Goal: Transaction & Acquisition: Purchase product/service

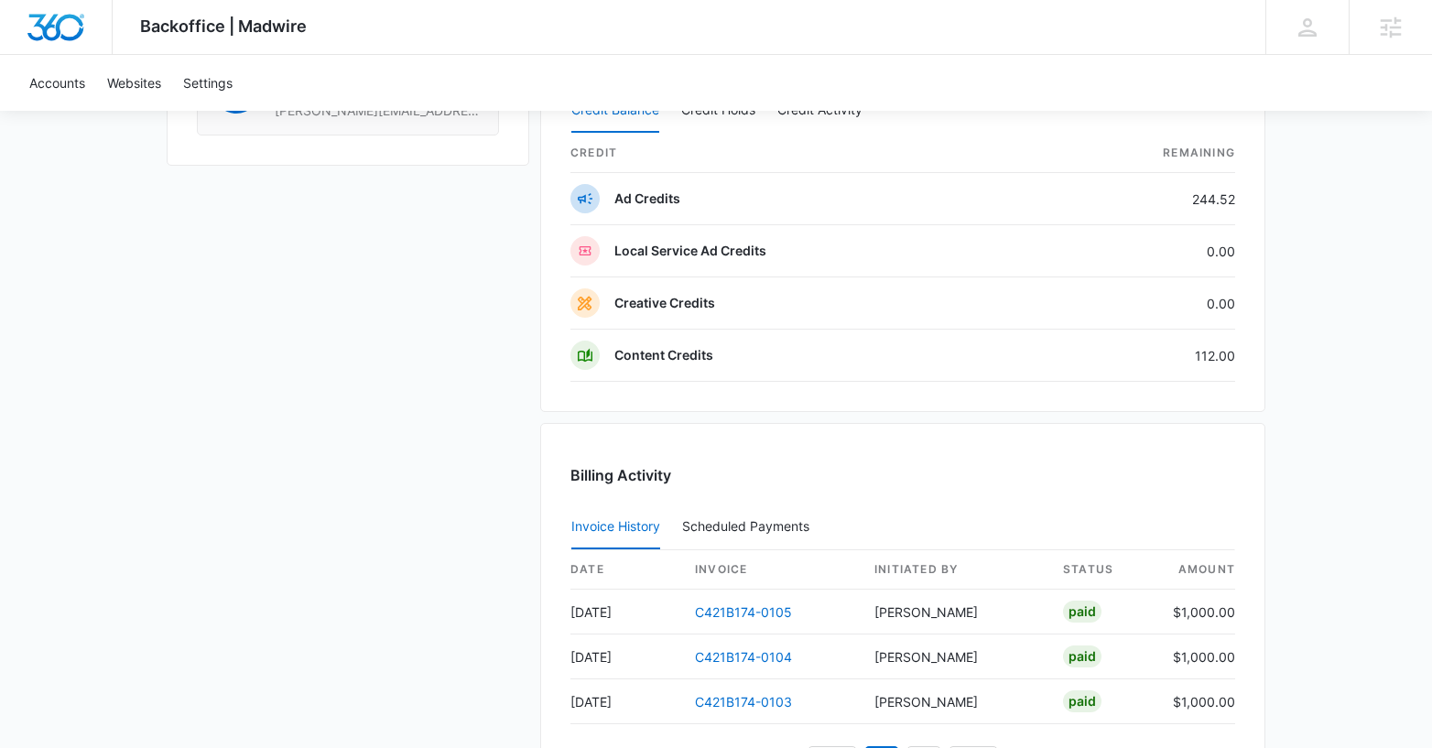
scroll to position [1831, 0]
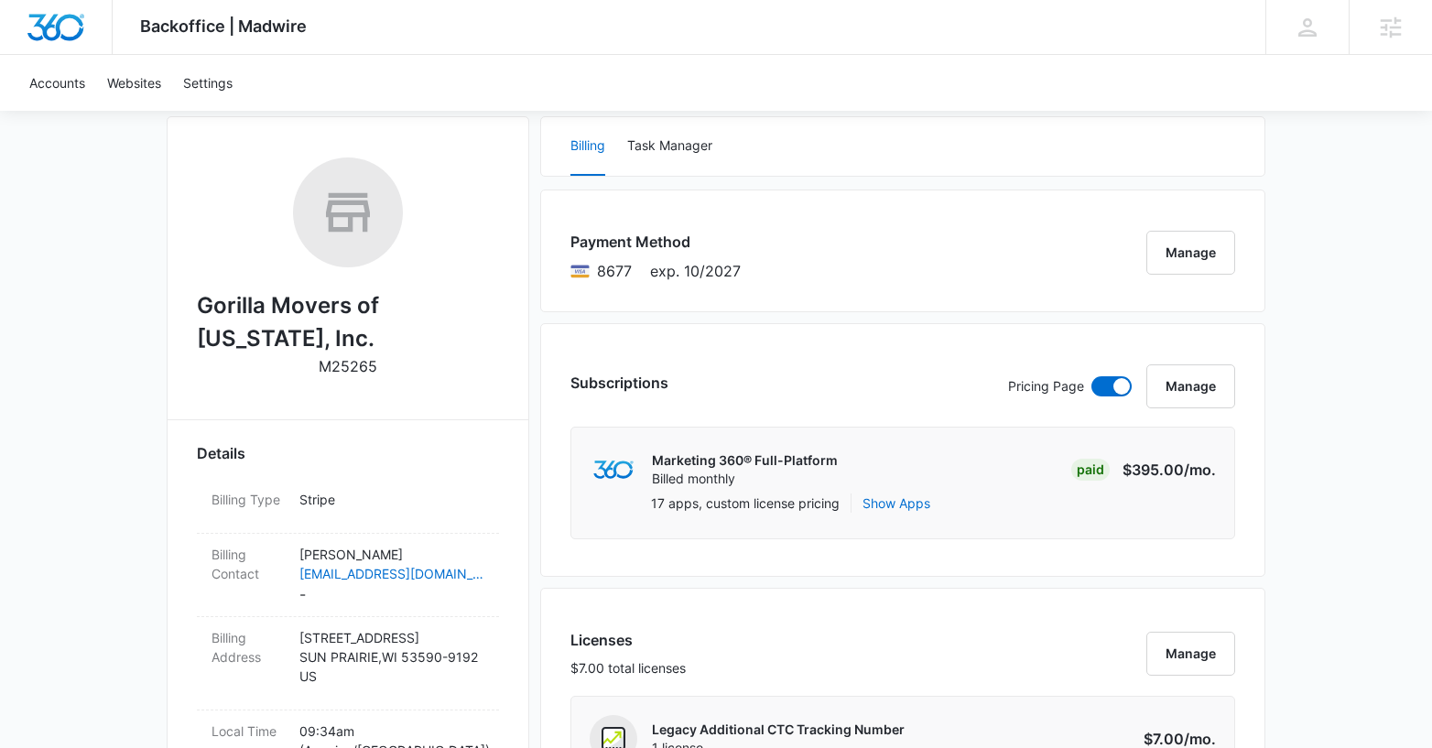
scroll to position [0, 0]
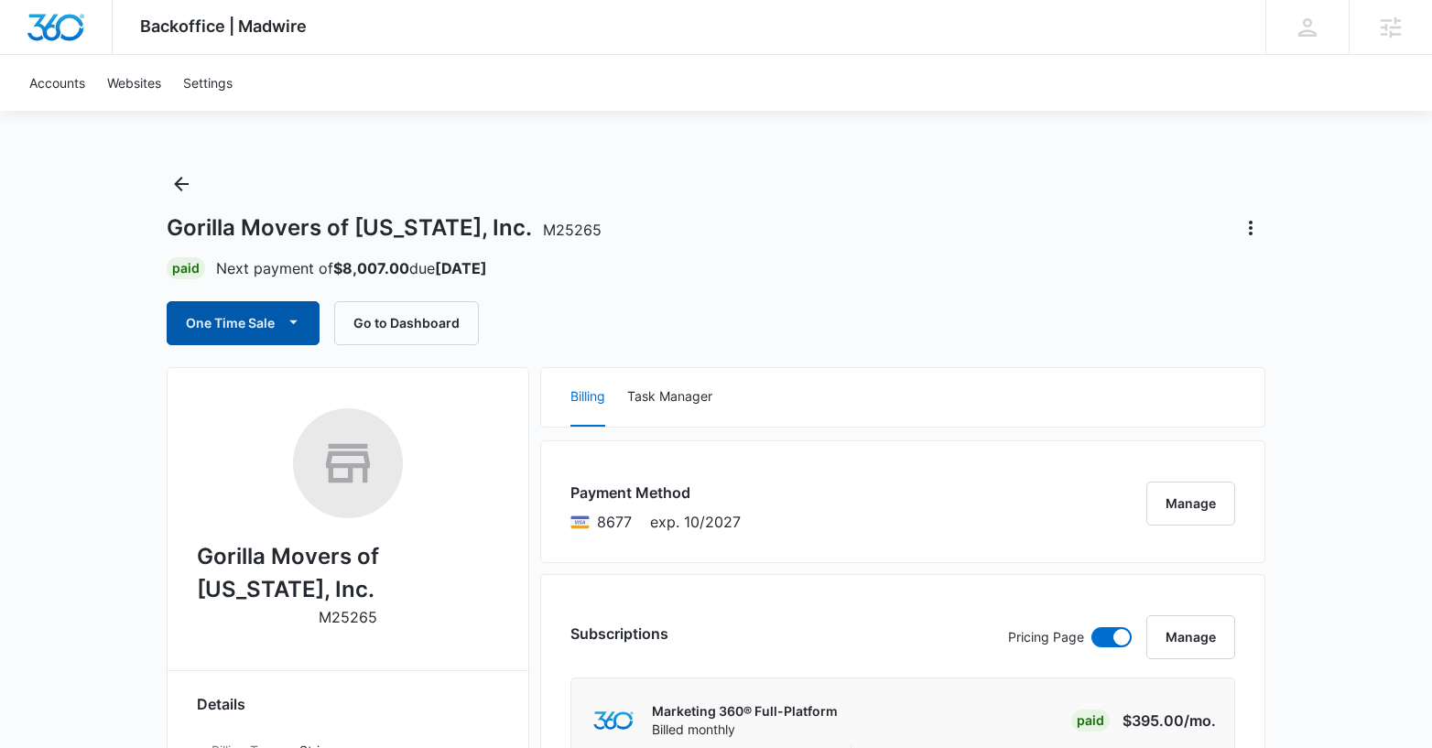
click at [277, 335] on button "One Time Sale" at bounding box center [243, 323] width 153 height 44
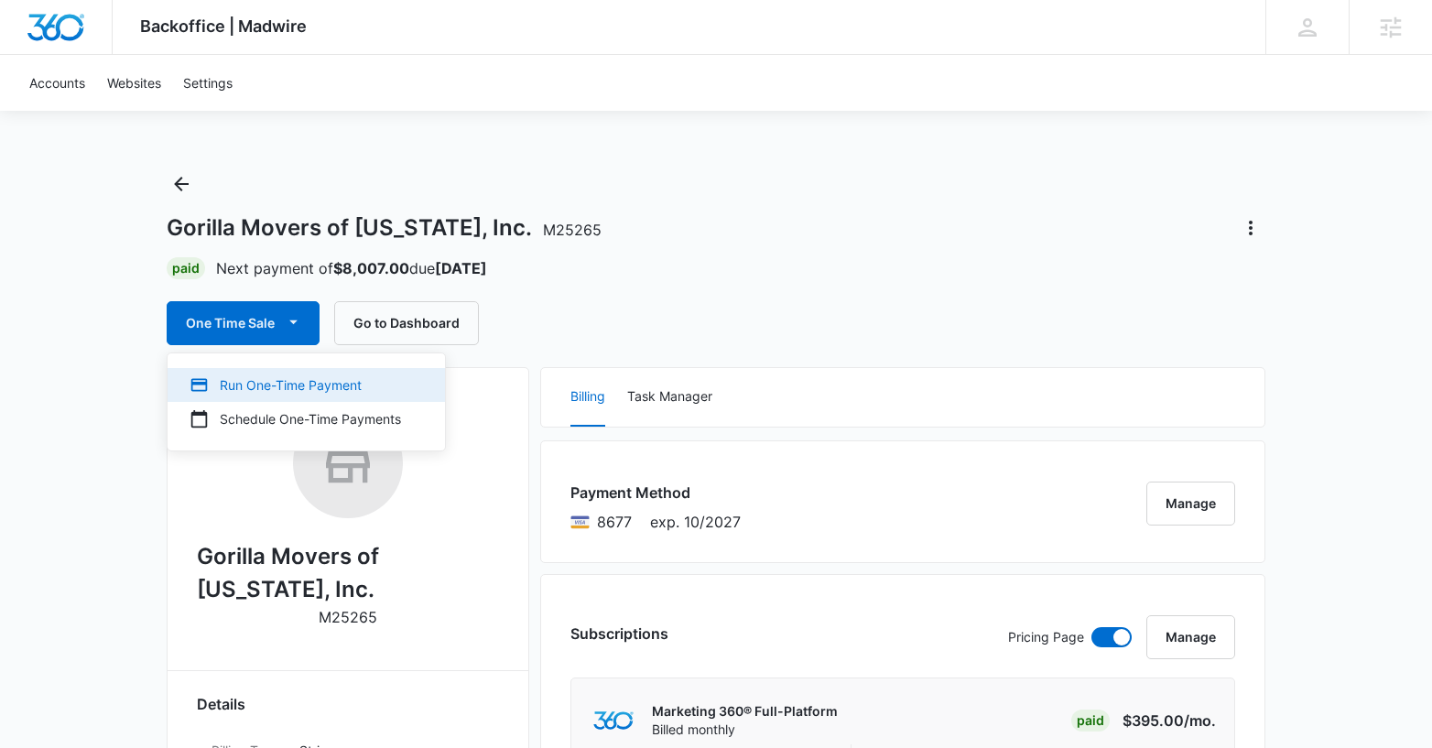
click at [253, 383] on div "Run One-Time Payment" at bounding box center [296, 384] width 212 height 19
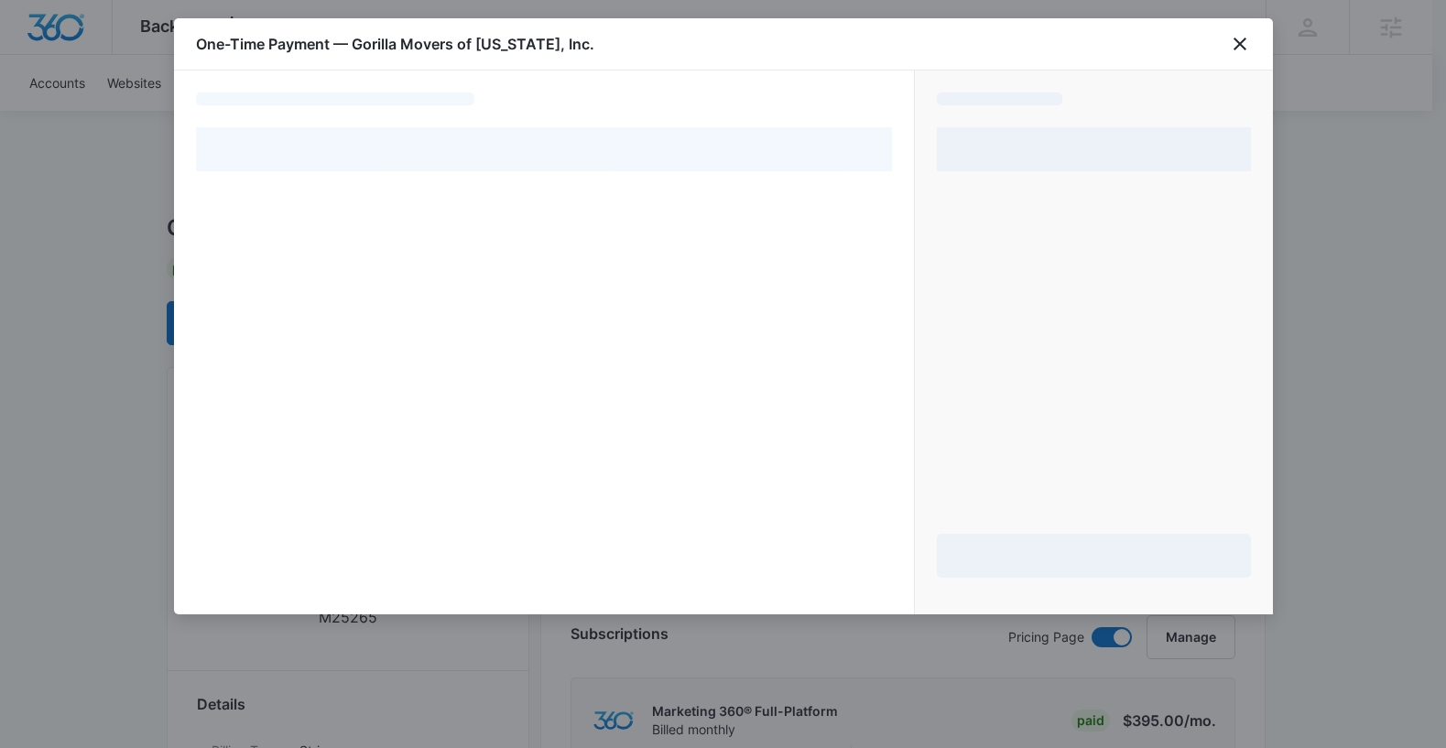
select select "pm_1N48ypA4n8RTgNjUf9l4aLTc"
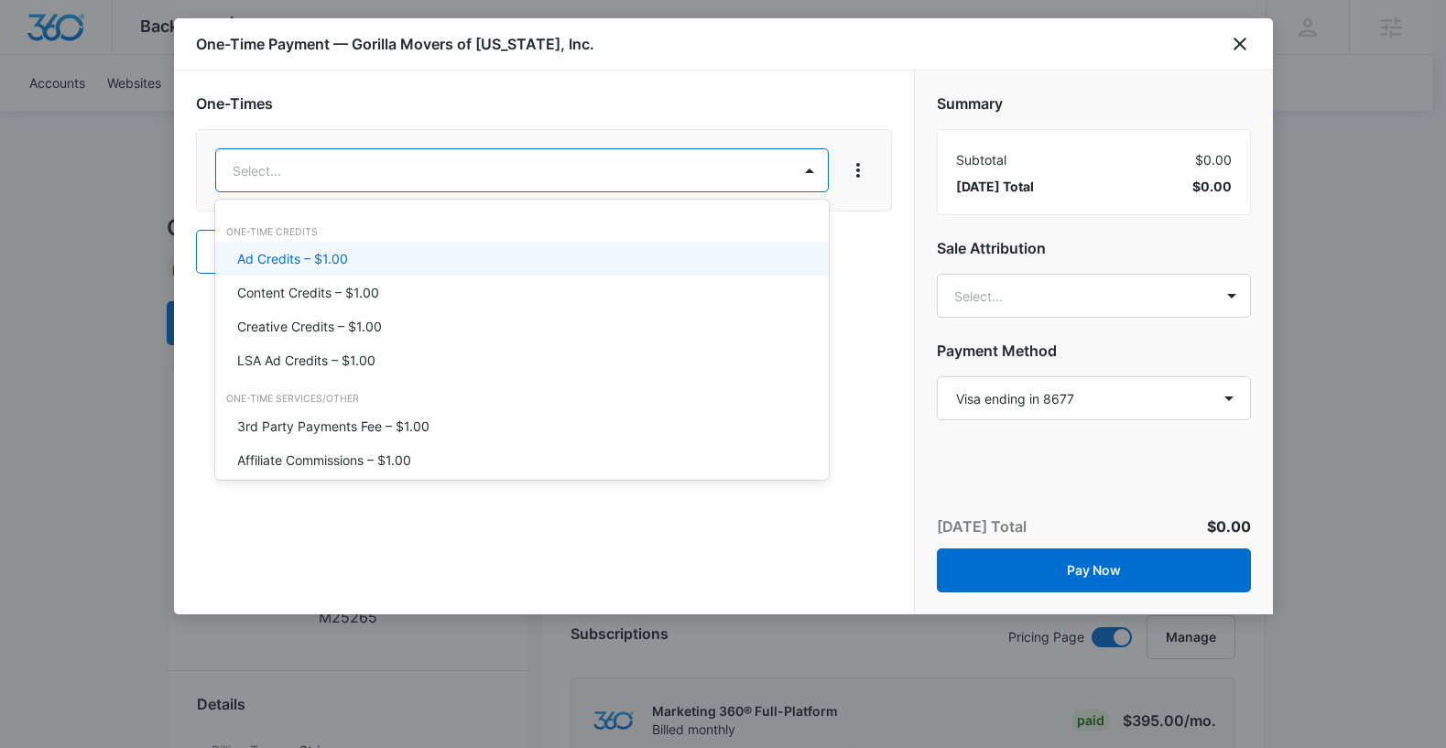
click at [379, 262] on div "Ad Credits – $1.00" at bounding box center [520, 258] width 566 height 19
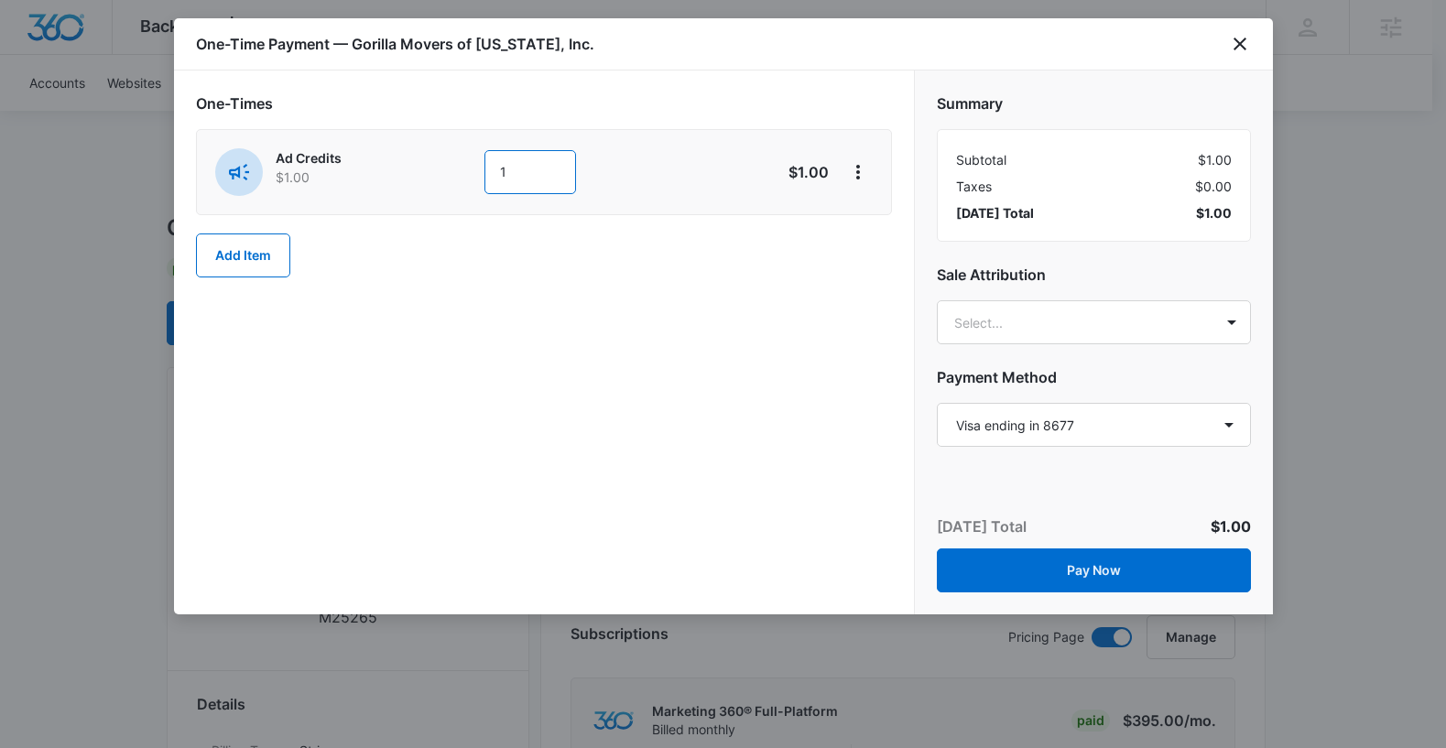
click at [533, 165] on input "1" at bounding box center [530, 172] width 92 height 44
type input "1000"
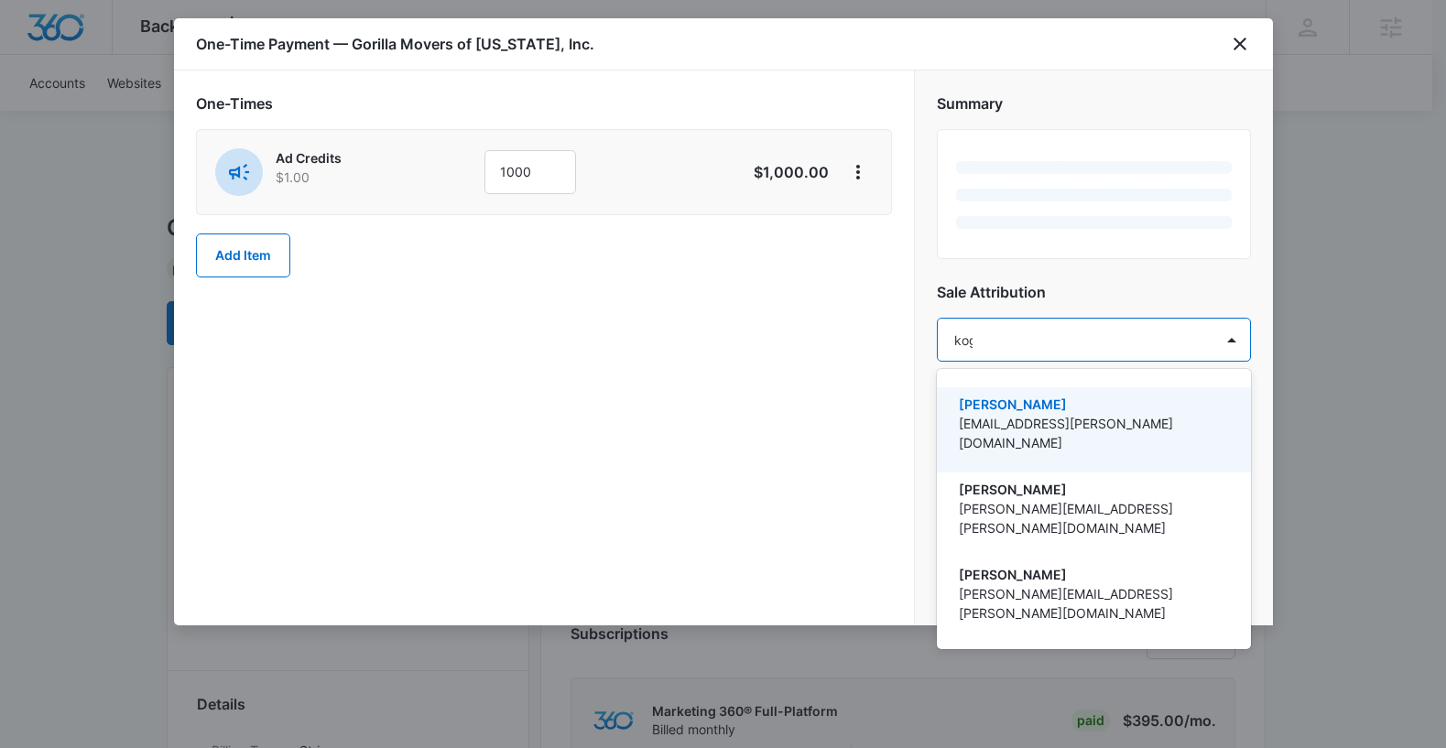
type input "[PERSON_NAME]"
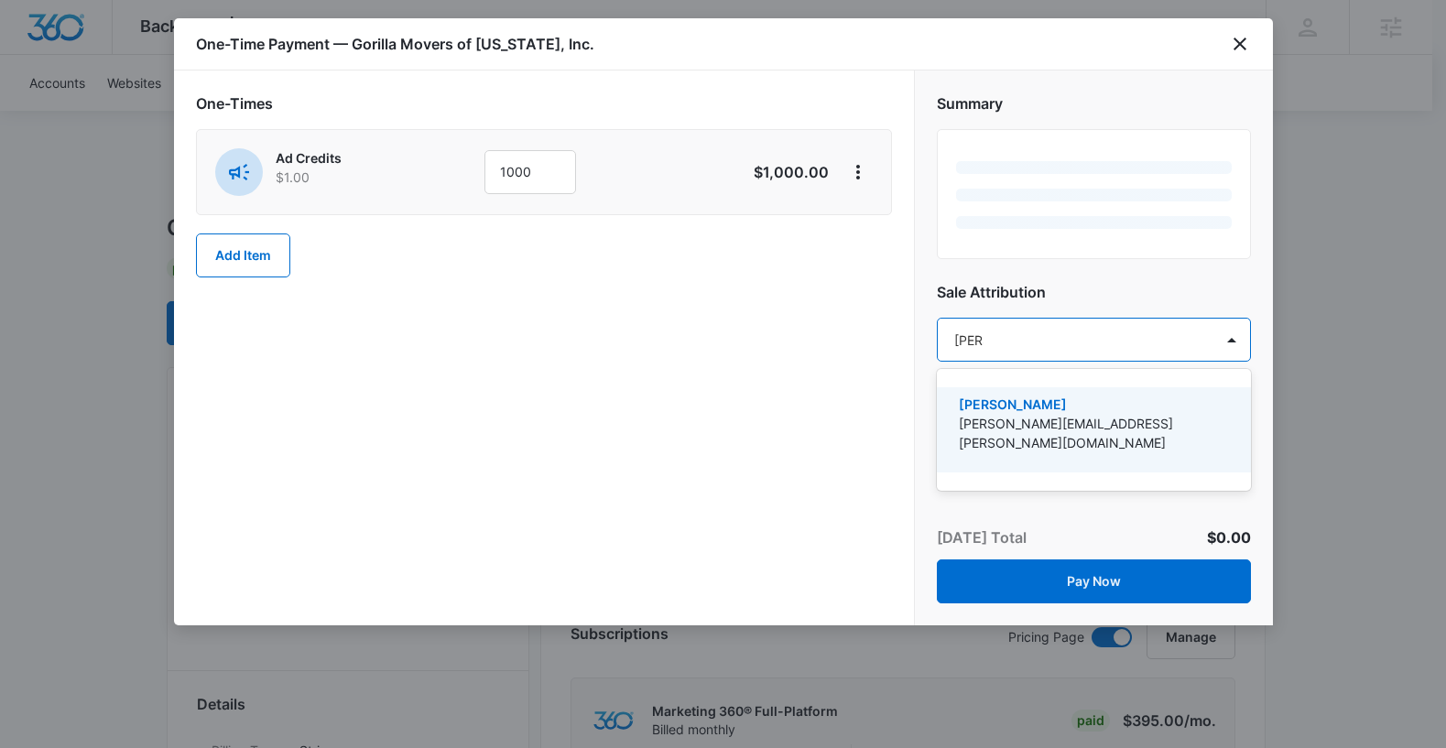
click at [1045, 426] on p "[PERSON_NAME][EMAIL_ADDRESS][PERSON_NAME][DOMAIN_NAME]" at bounding box center [1092, 433] width 266 height 38
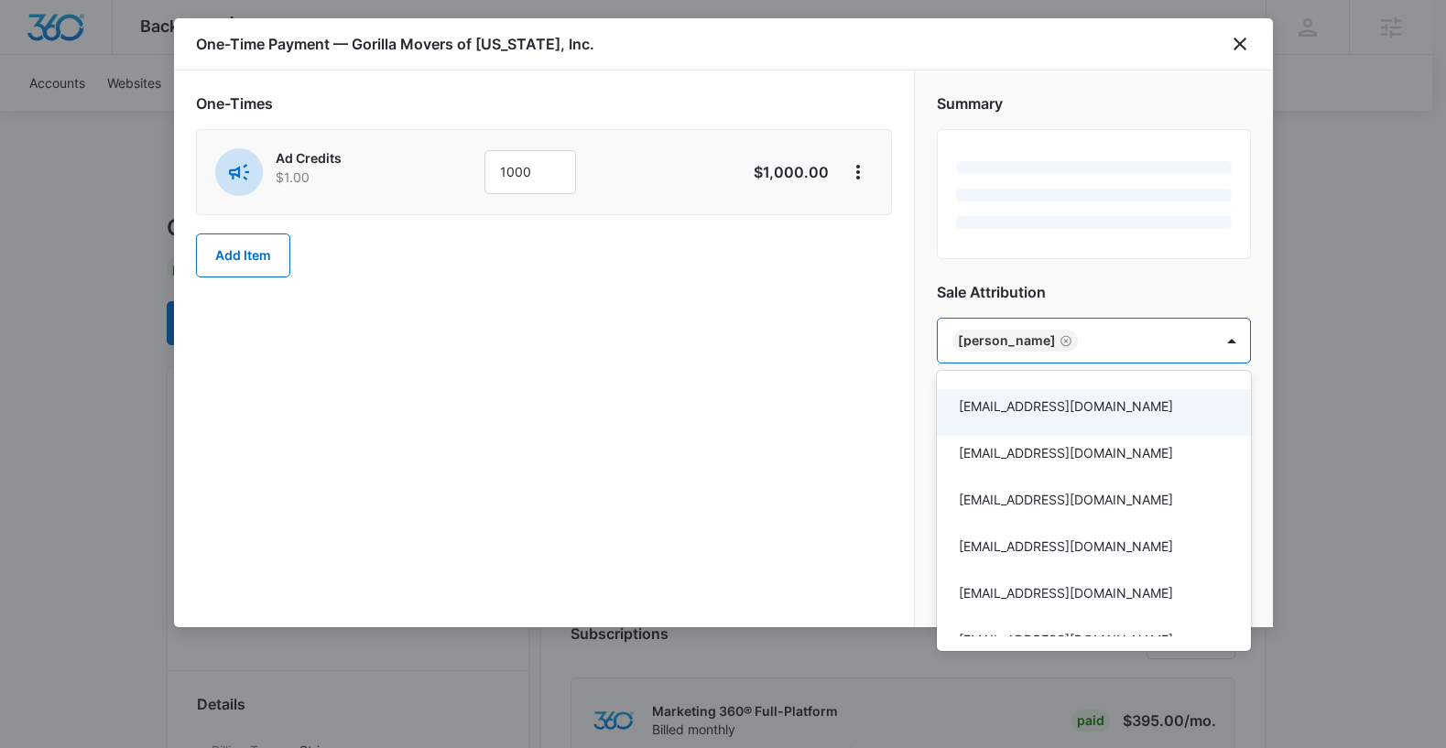
click at [827, 432] on div at bounding box center [723, 374] width 1446 height 748
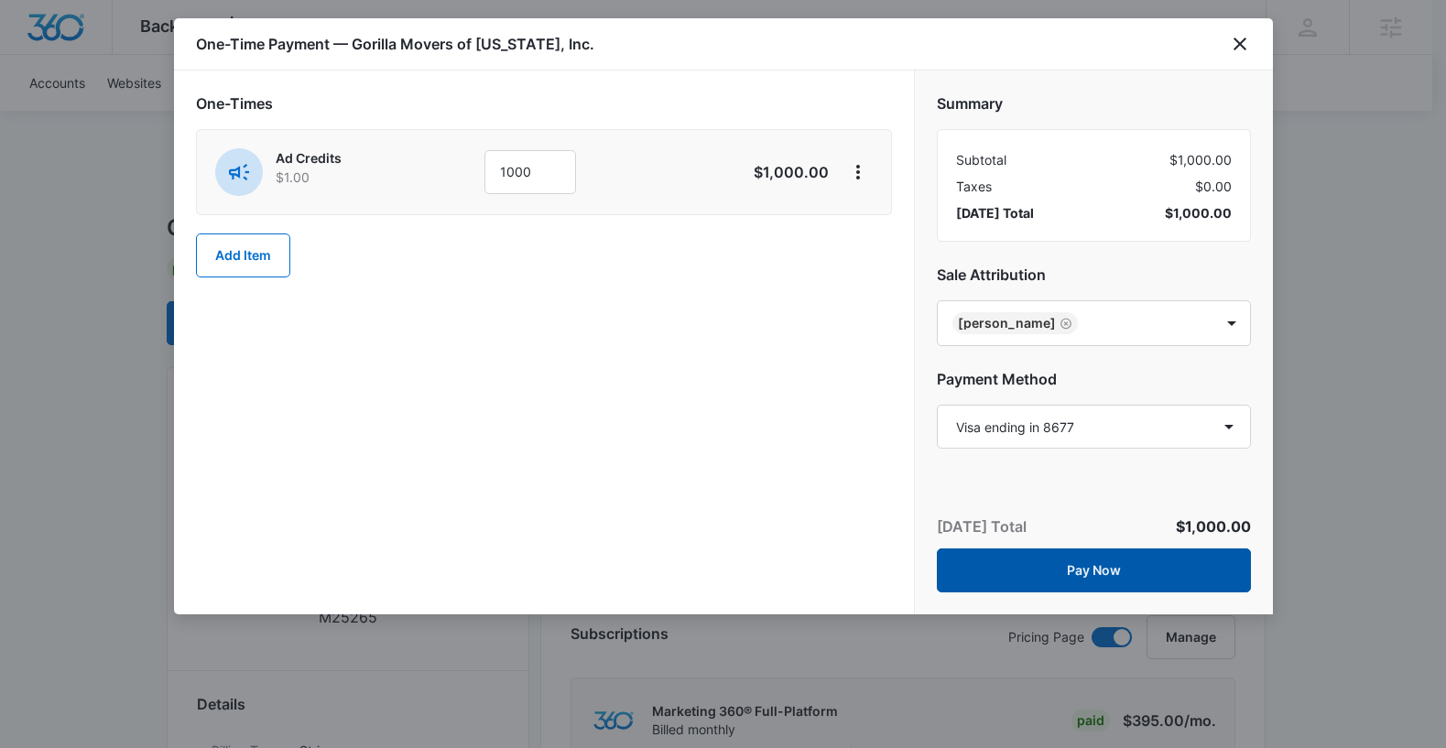
click at [1037, 568] on button "Pay Now" at bounding box center [1094, 570] width 314 height 44
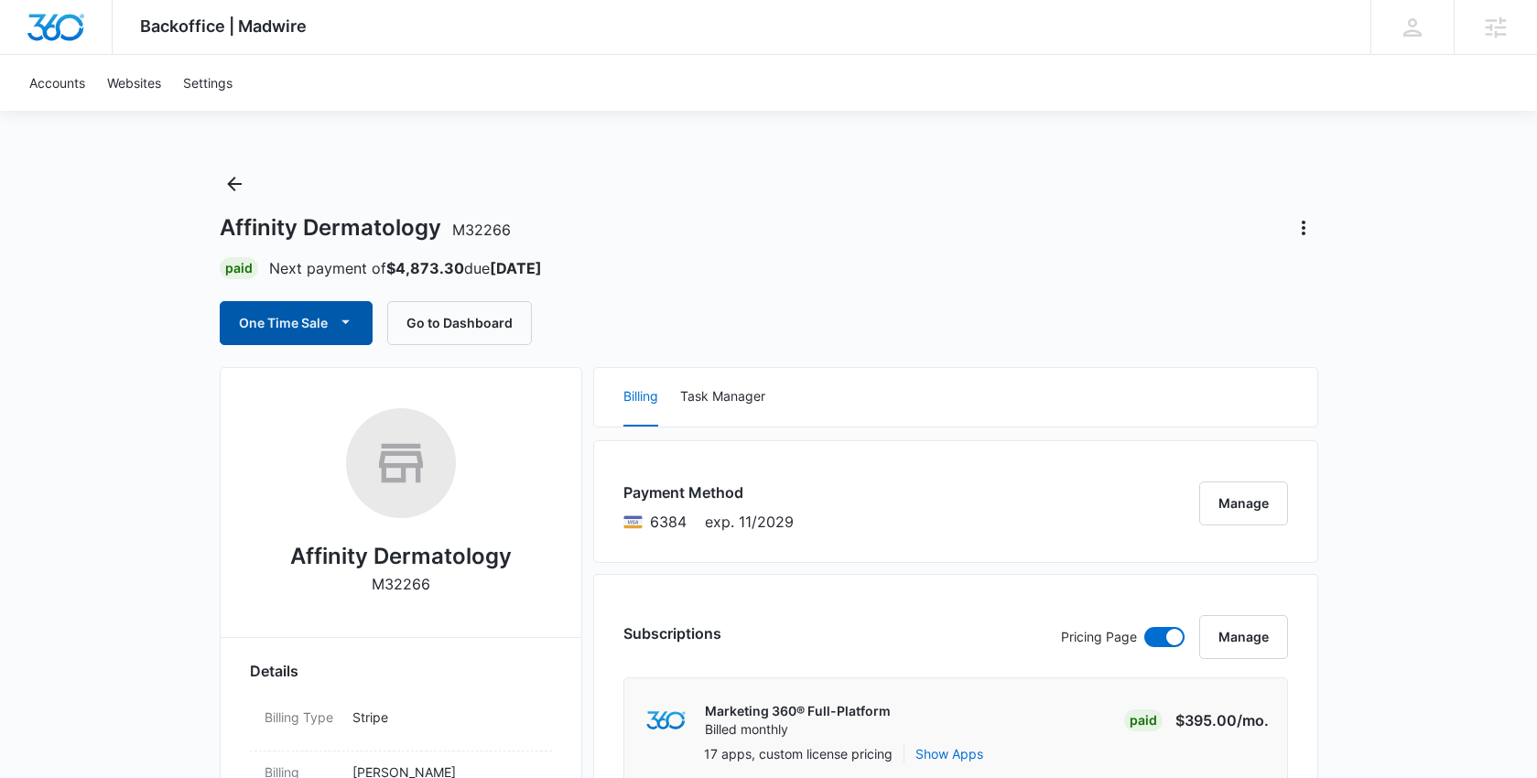
click at [340, 318] on icon "button" at bounding box center [345, 321] width 19 height 19
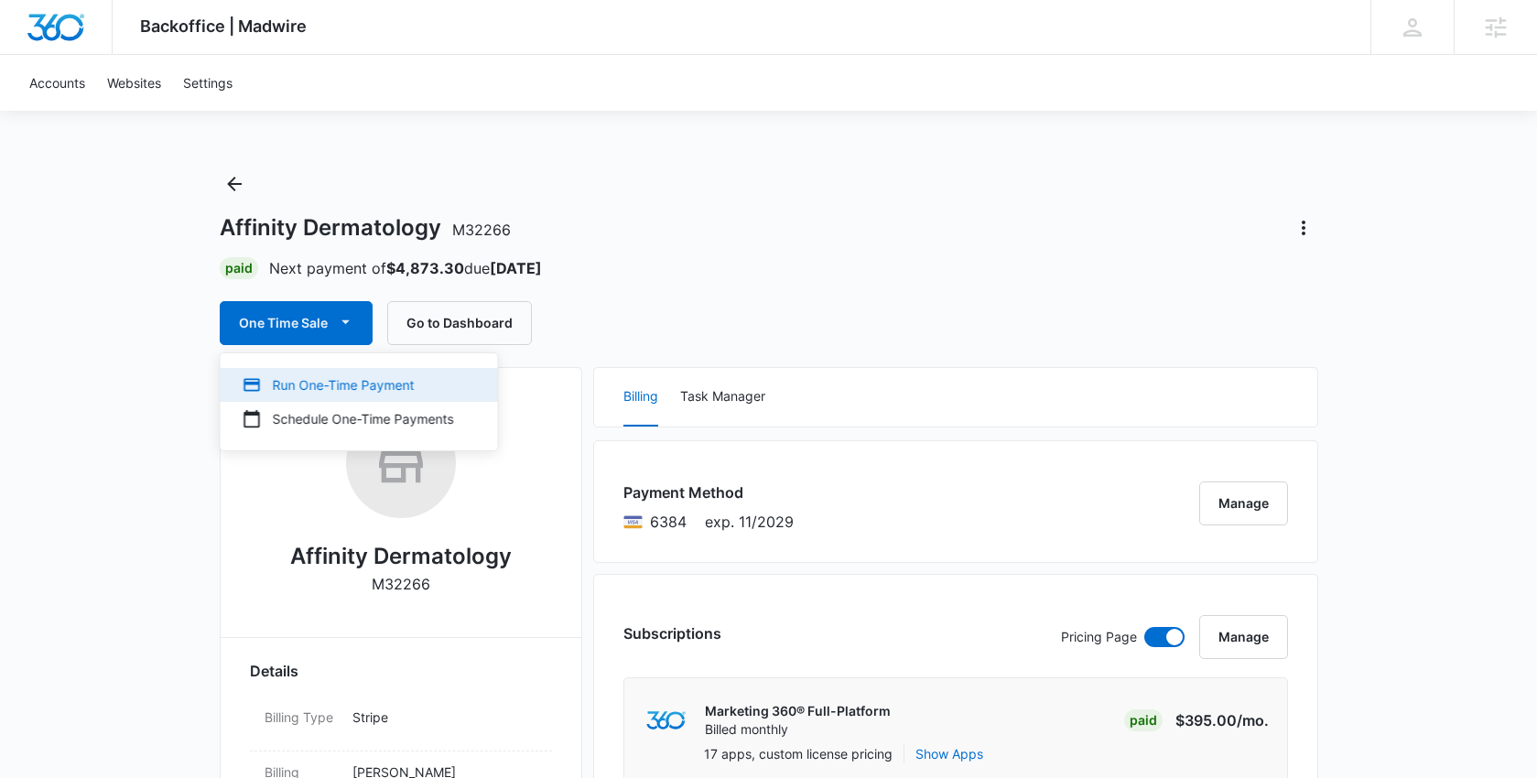
click at [339, 383] on div "Run One-Time Payment" at bounding box center [349, 384] width 212 height 19
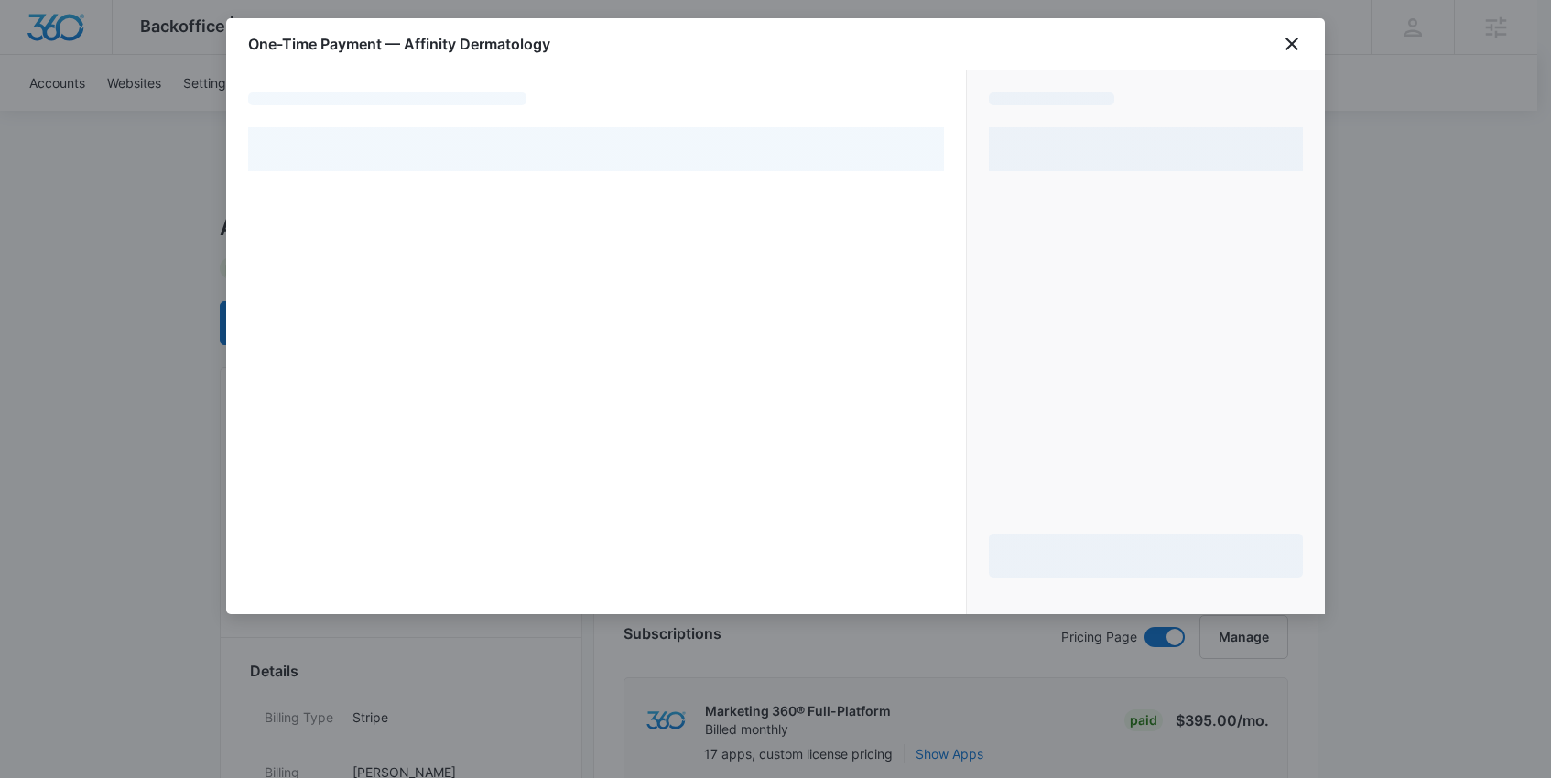
select select "pm_1RENB5A4n8RTgNjUcNq0FReA"
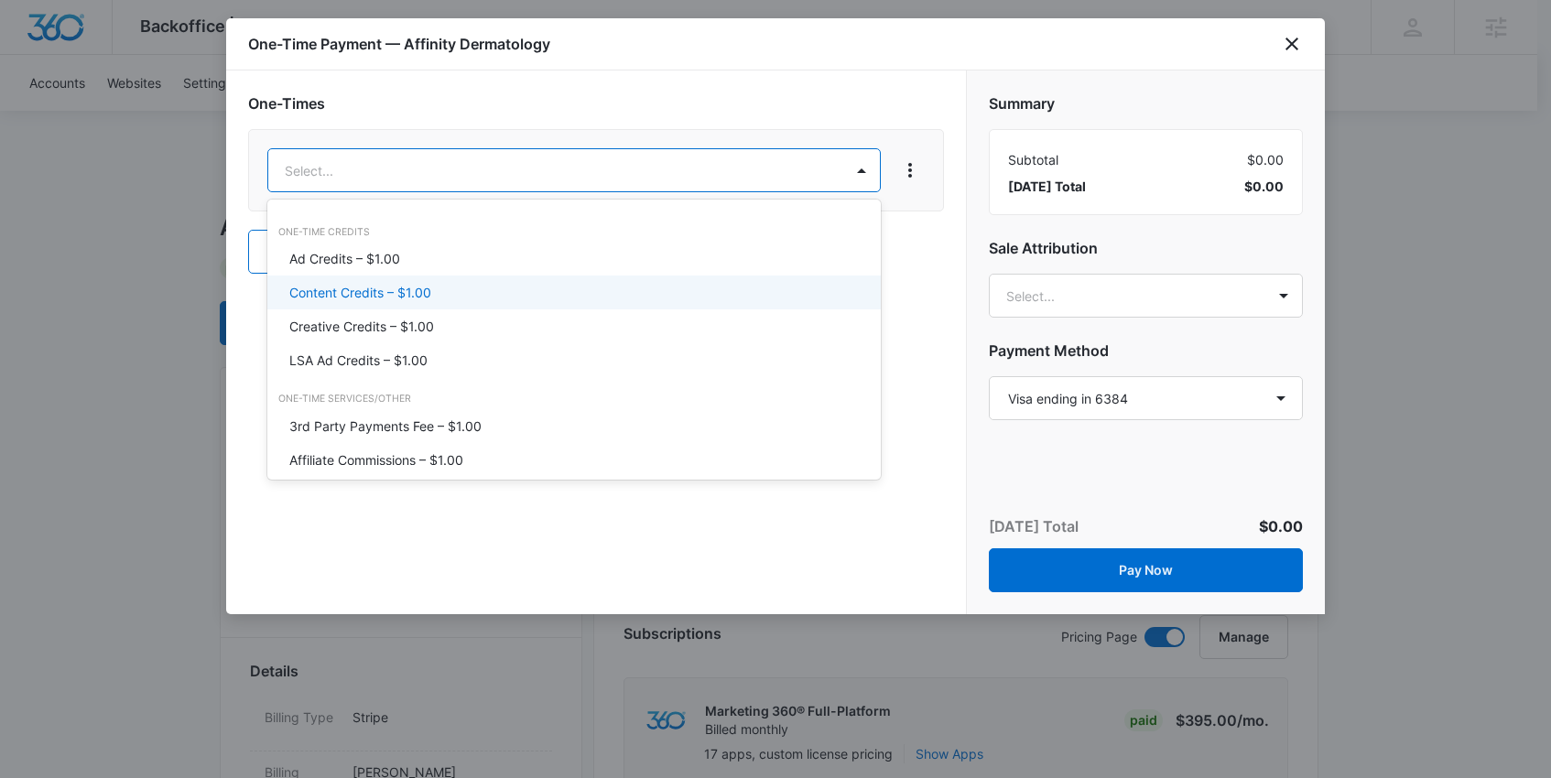
click at [419, 289] on p "Content Credits – $1.00" at bounding box center [360, 292] width 142 height 19
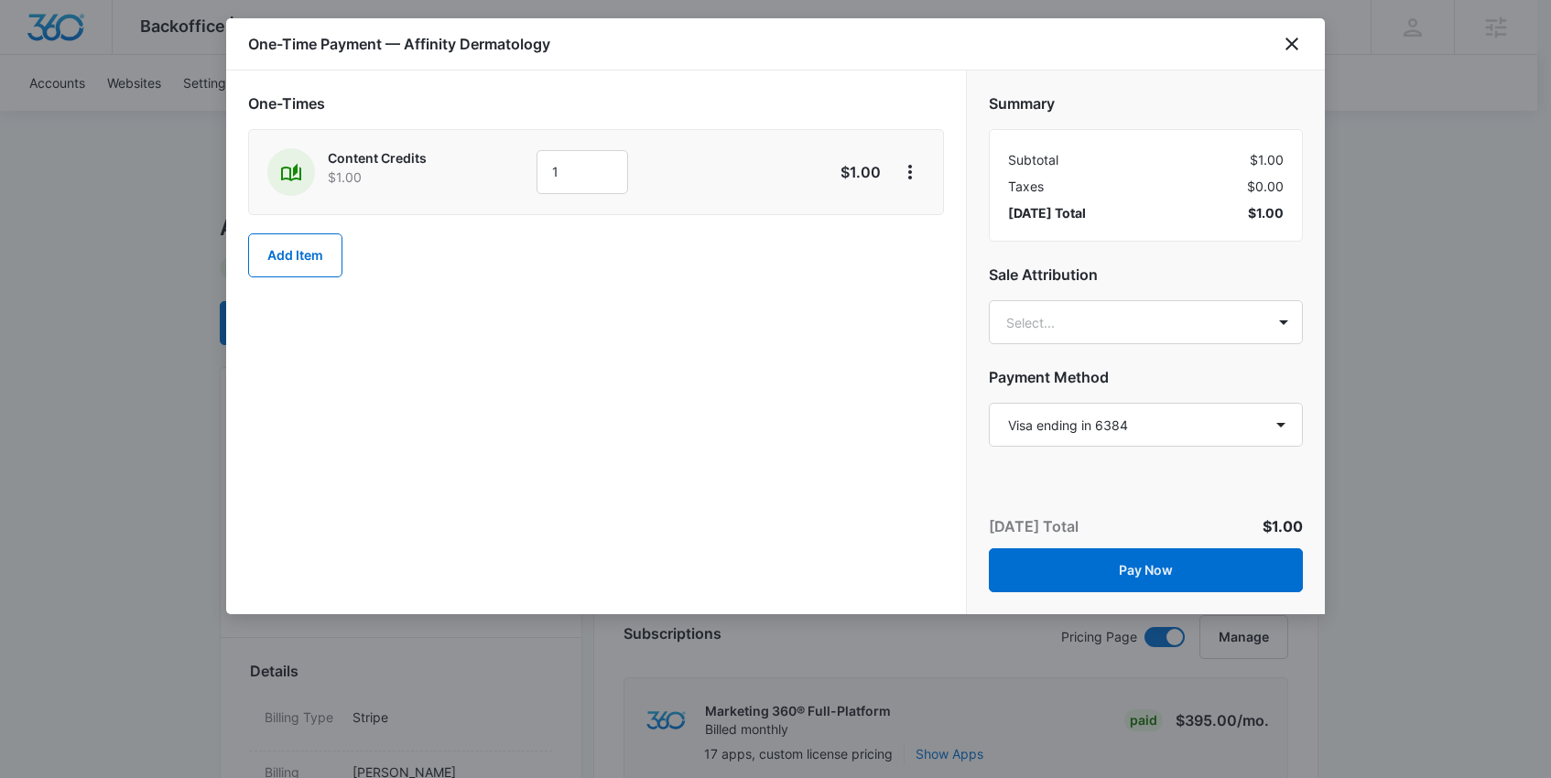
click at [571, 196] on div "Content Credits $1.00 1 $1.00" at bounding box center [596, 172] width 696 height 86
click at [571, 177] on input "1" at bounding box center [583, 172] width 92 height 44
type input "300"
click at [721, 373] on div "One-Times Content Credits $1.00 300 $300.00 Add Item" at bounding box center [596, 343] width 740 height 544
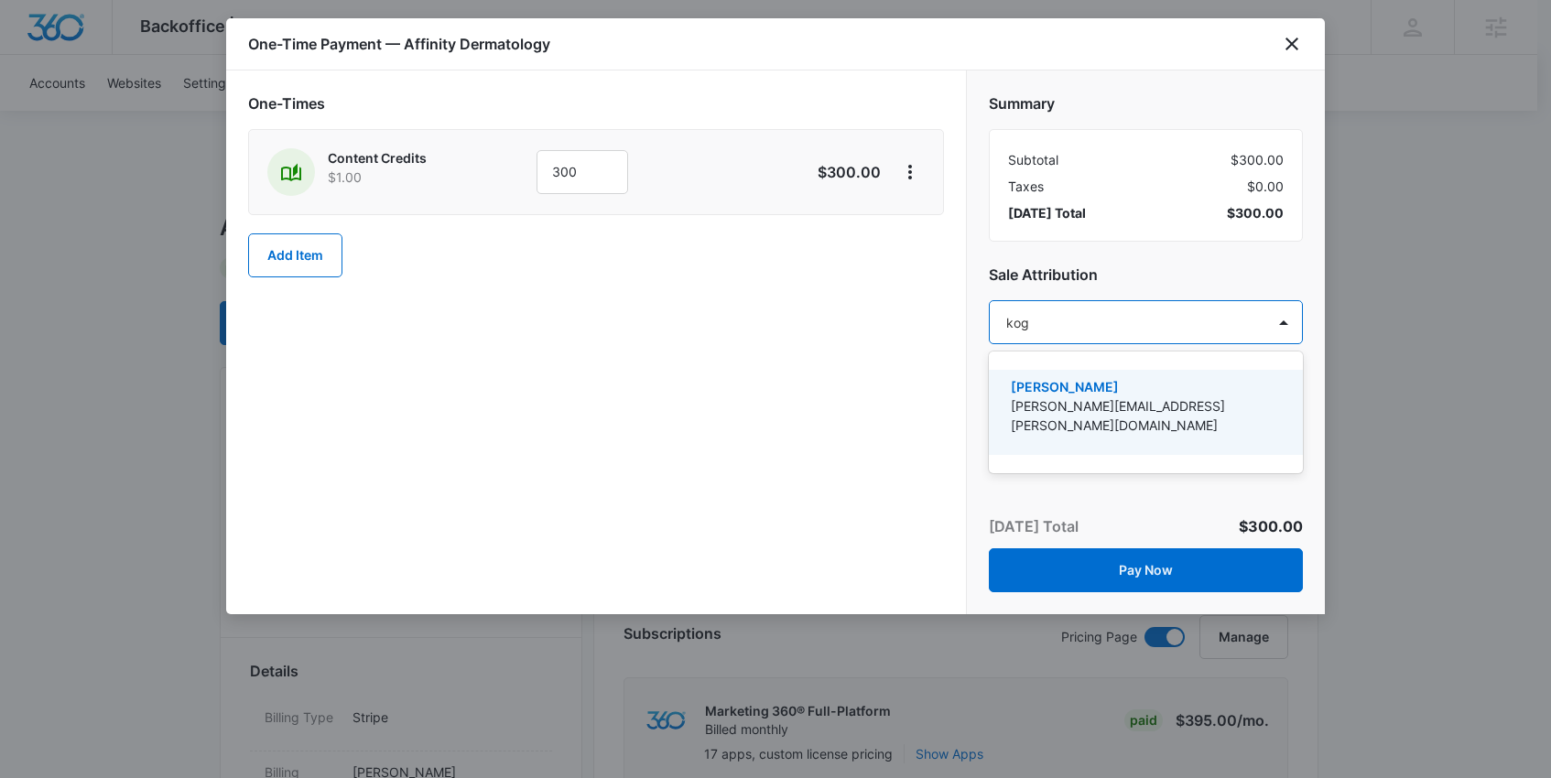
type input "[PERSON_NAME]"
click at [1120, 385] on p "[PERSON_NAME]" at bounding box center [1144, 386] width 266 height 19
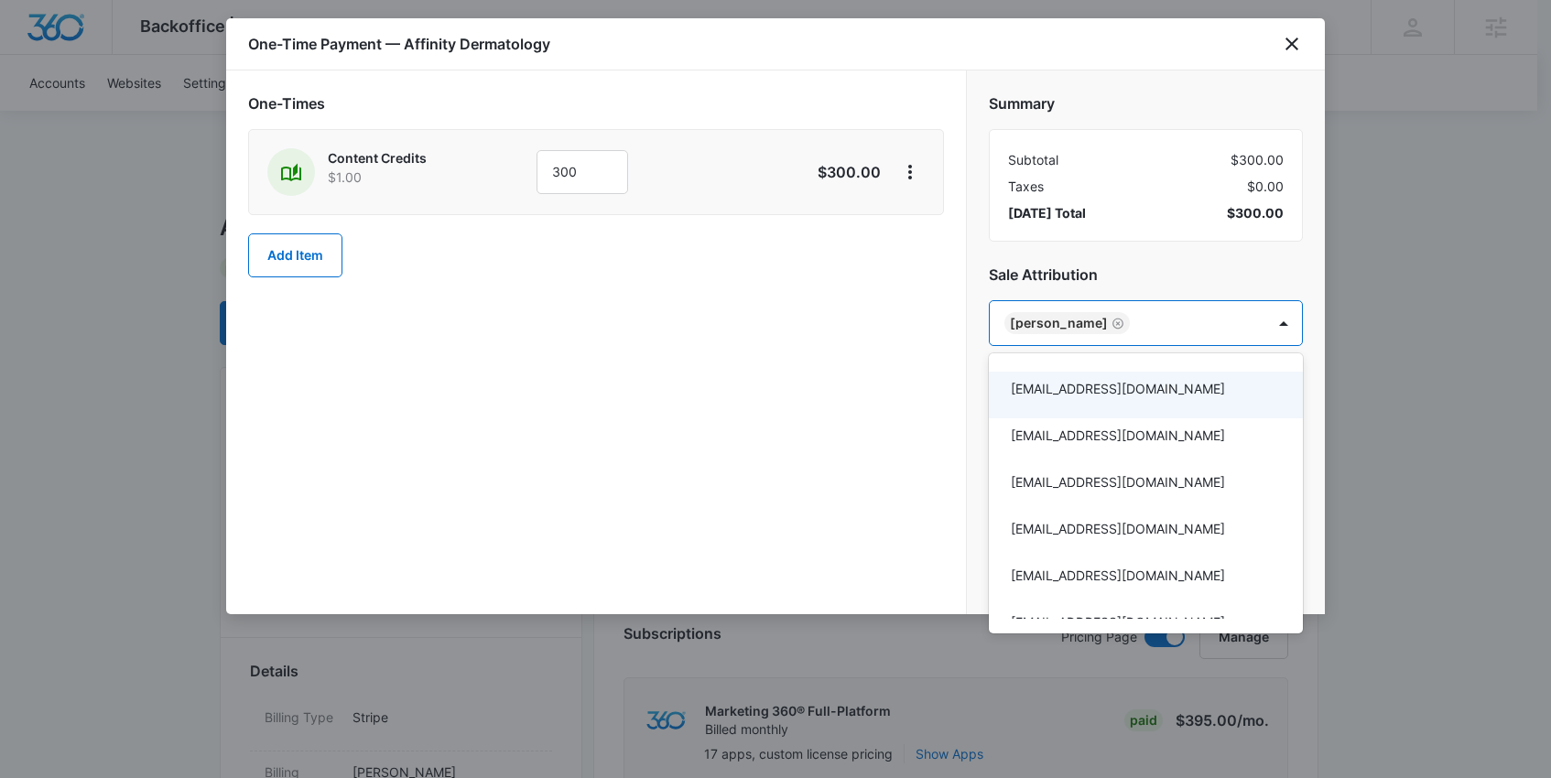
click at [880, 445] on div at bounding box center [775, 389] width 1551 height 778
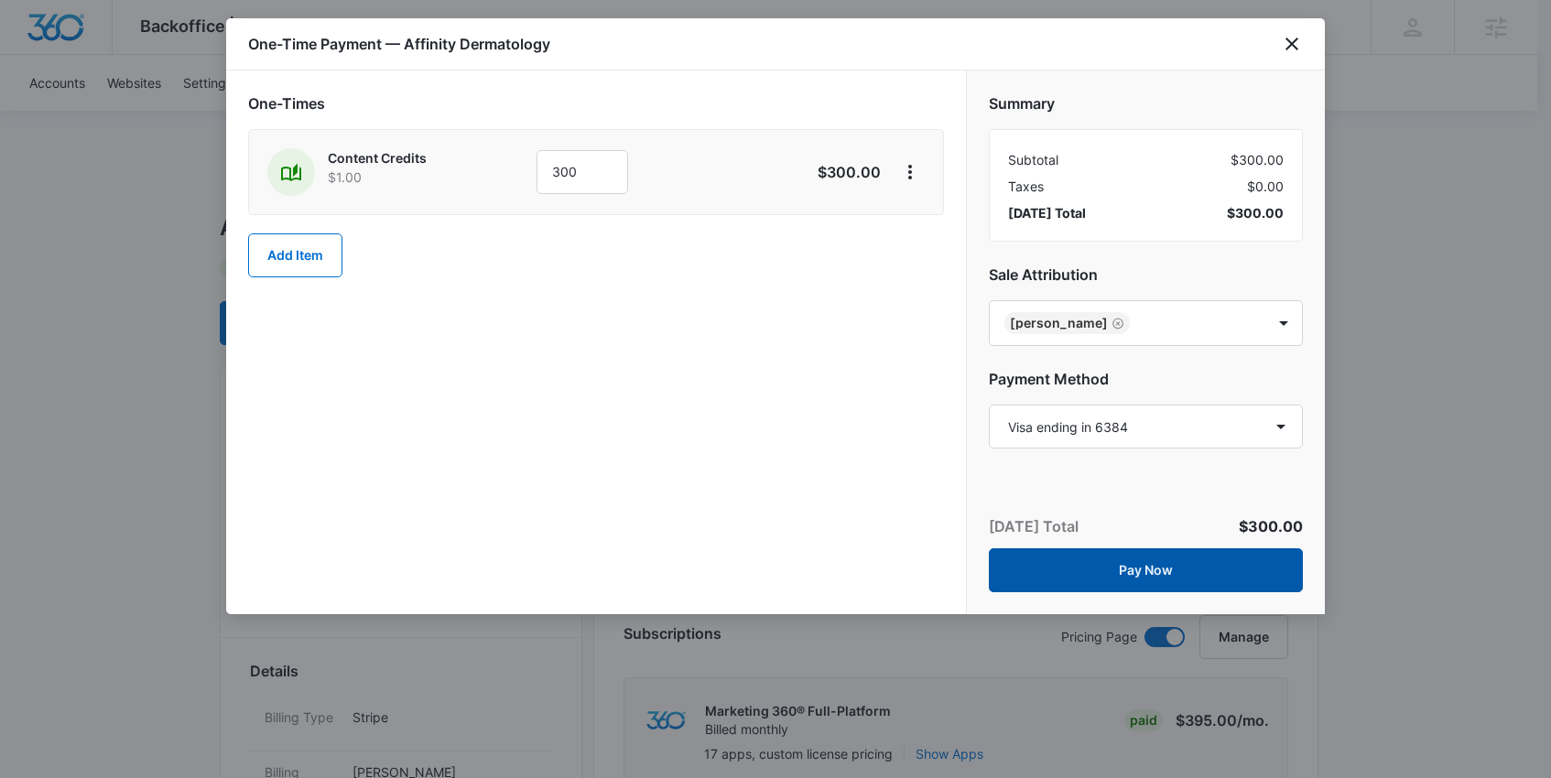
click at [1147, 585] on button "Pay Now" at bounding box center [1146, 570] width 314 height 44
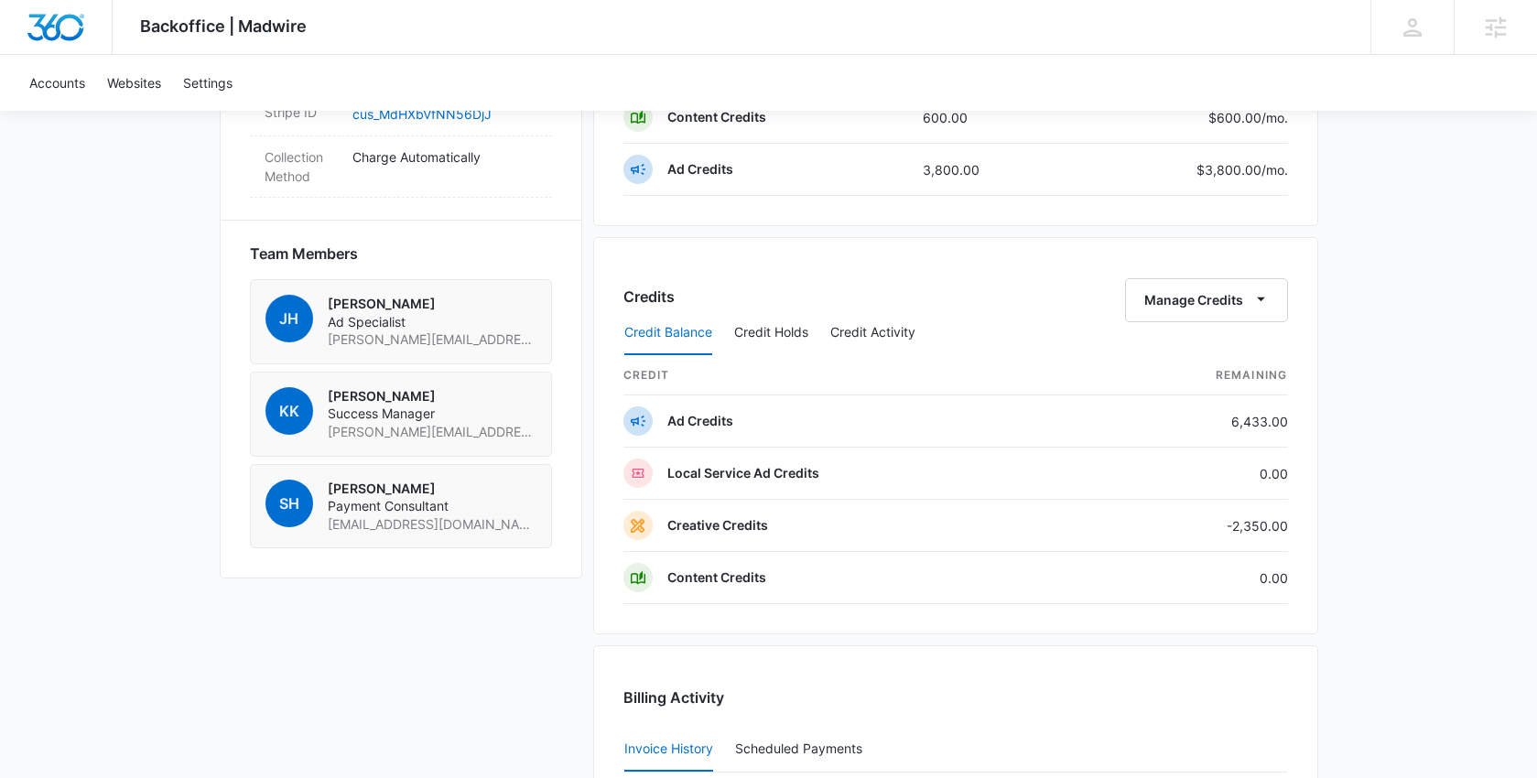
scroll to position [1237, 0]
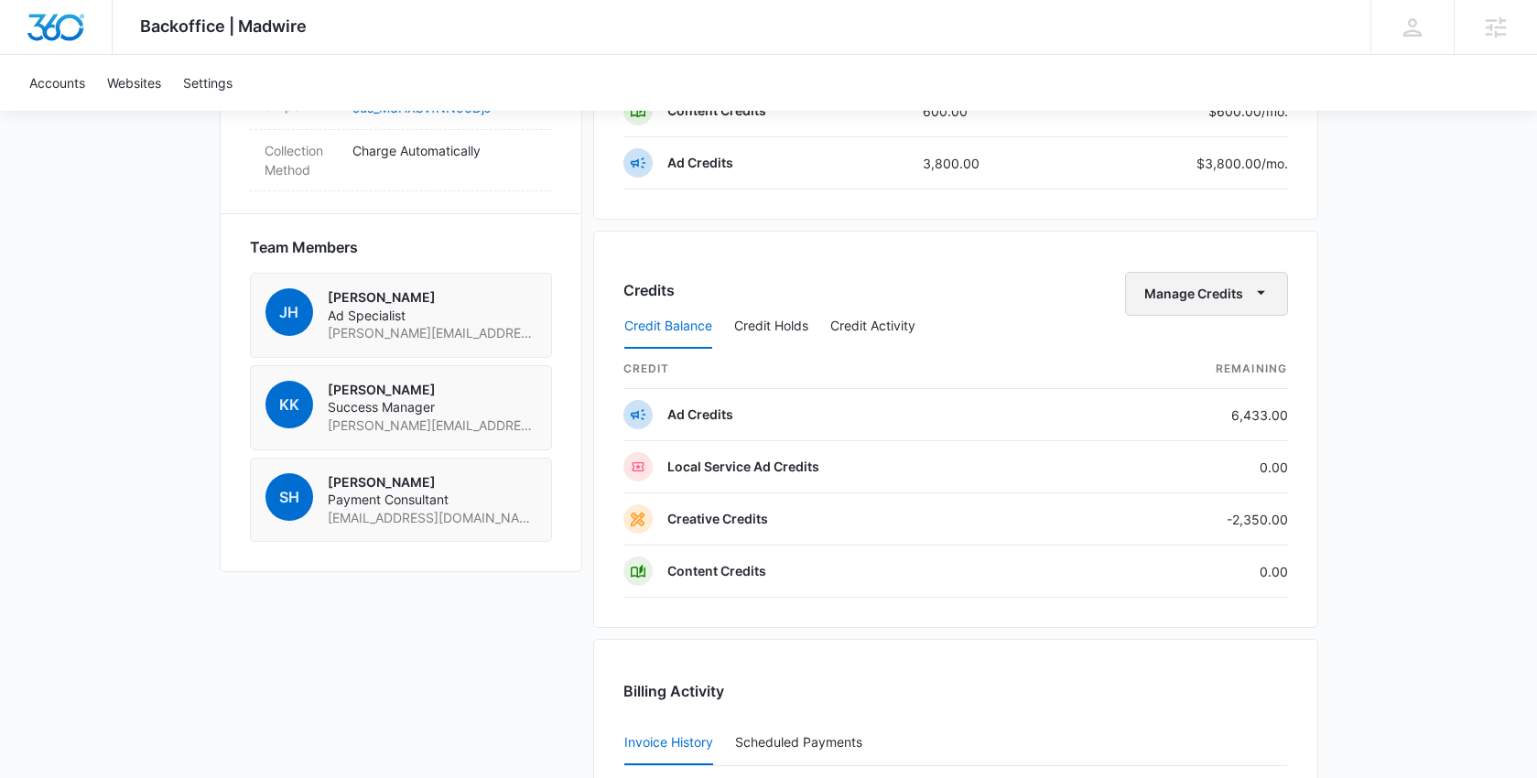
click at [1189, 294] on button "Manage Credits" at bounding box center [1206, 294] width 163 height 44
click at [1182, 357] on div "Transfer Credits" at bounding box center [1197, 352] width 96 height 13
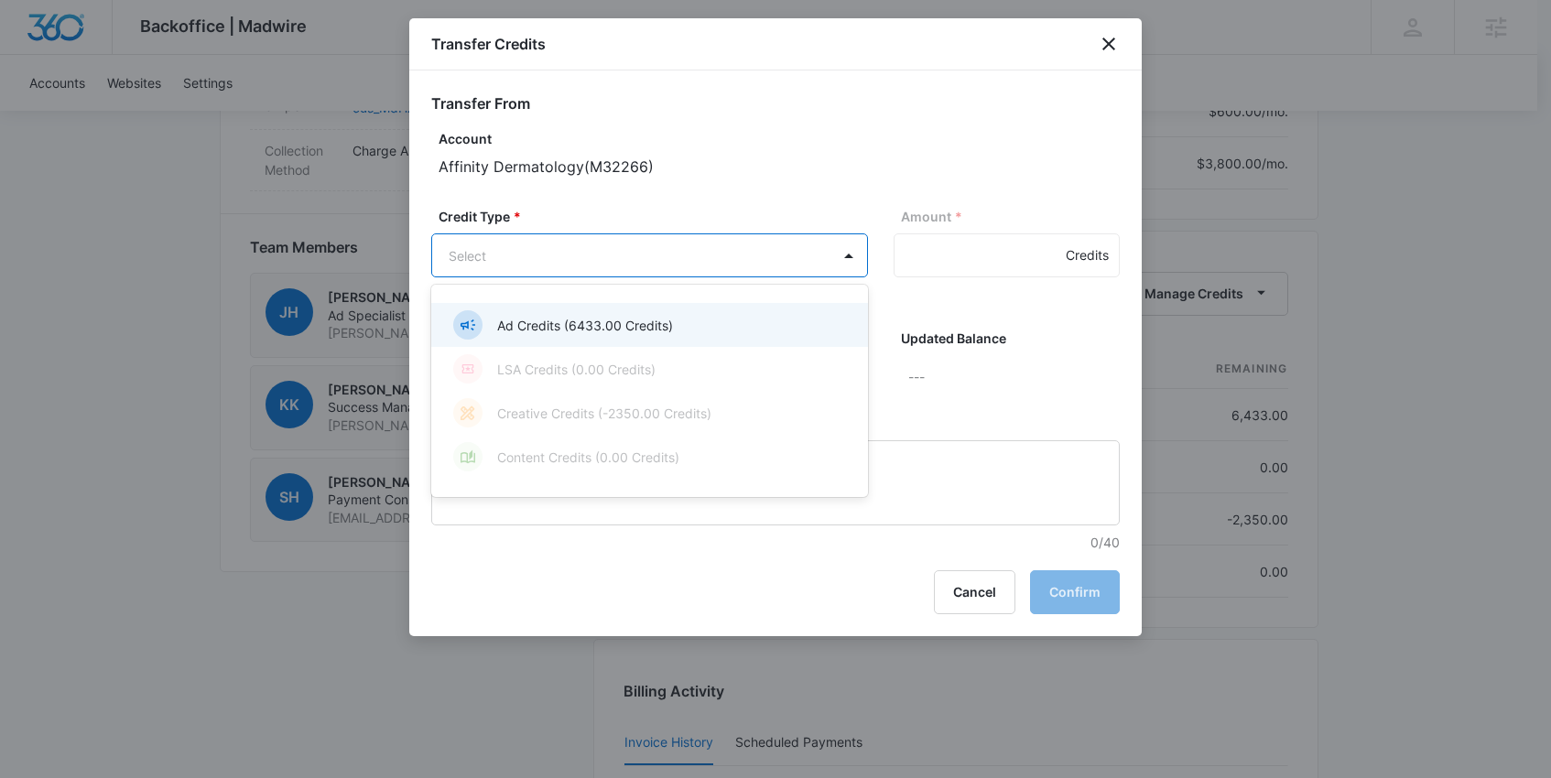
click at [618, 264] on body "Backoffice | Madwire Apps Settings [PERSON_NAME] Kogl [EMAIL_ADDRESS][PERSON_NA…" at bounding box center [775, 95] width 1551 height 2664
click at [578, 320] on p "Ad Credits (6433.00 Credits)" at bounding box center [585, 325] width 176 height 19
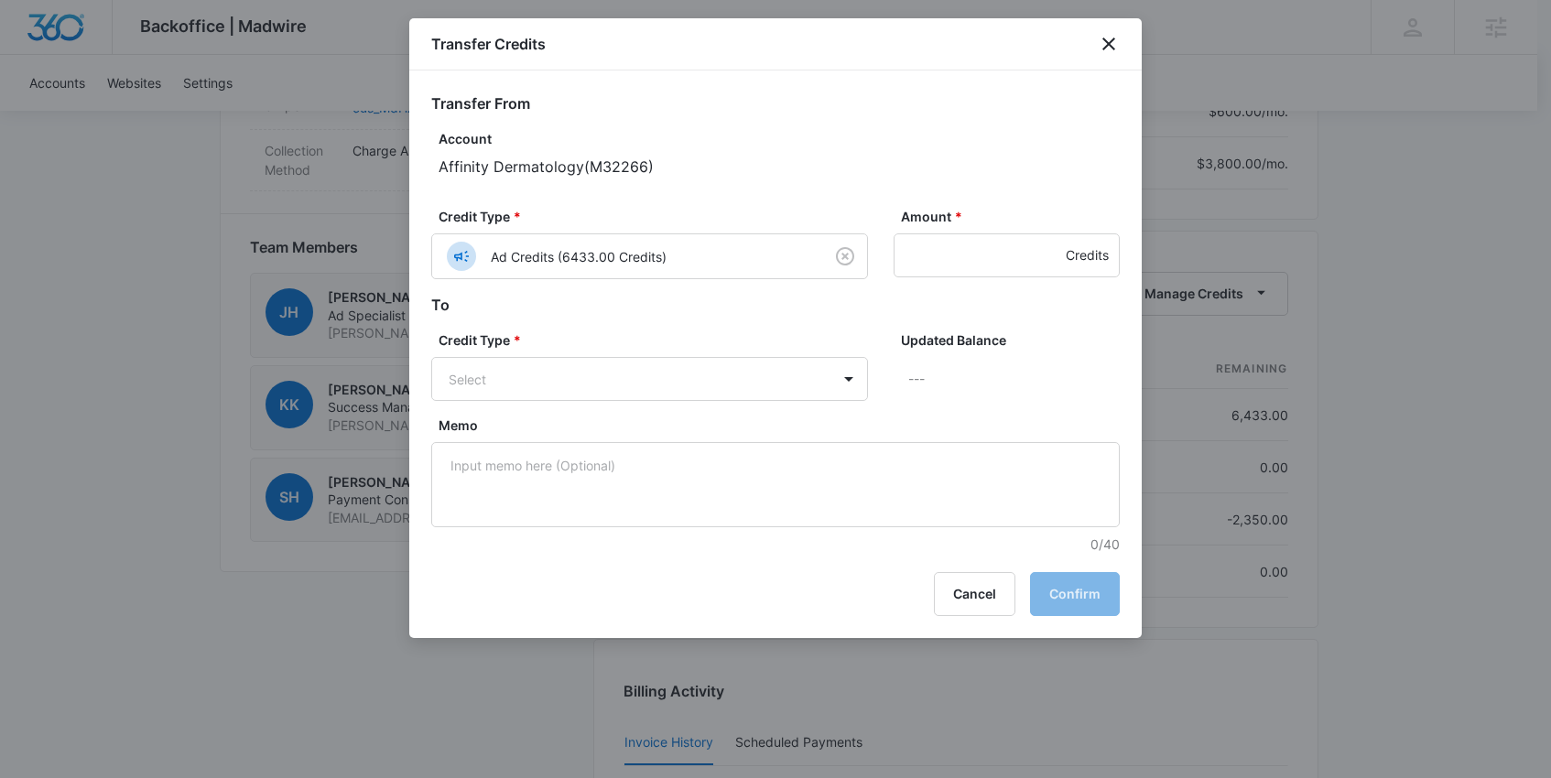
click at [546, 406] on div "Credit Type * Select Updated Balance ---" at bounding box center [775, 373] width 689 height 85
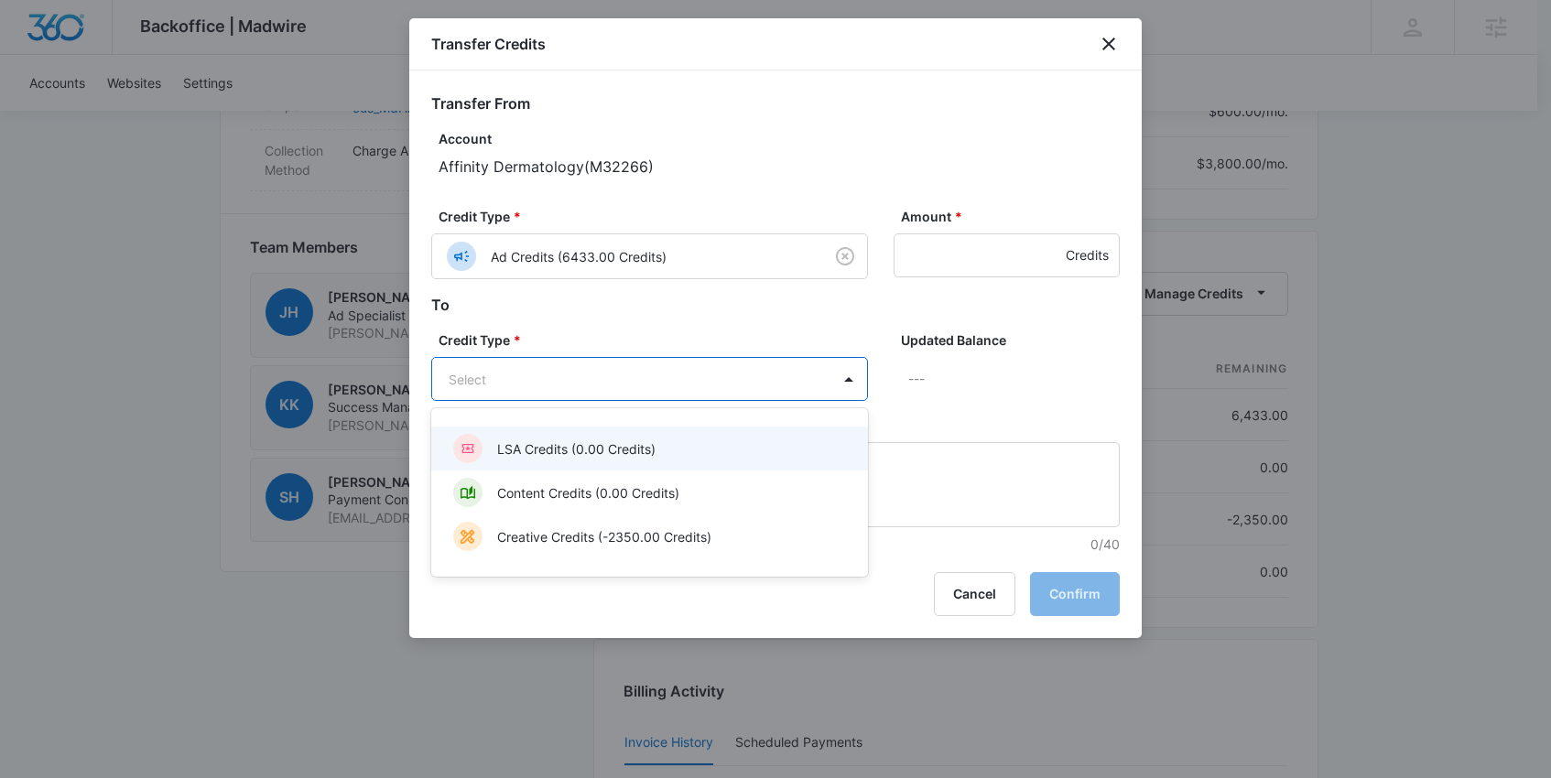
click at [546, 397] on body "Backoffice | Madwire Apps Settings [PERSON_NAME] Kogl [EMAIL_ADDRESS][PERSON_NA…" at bounding box center [775, 95] width 1551 height 2664
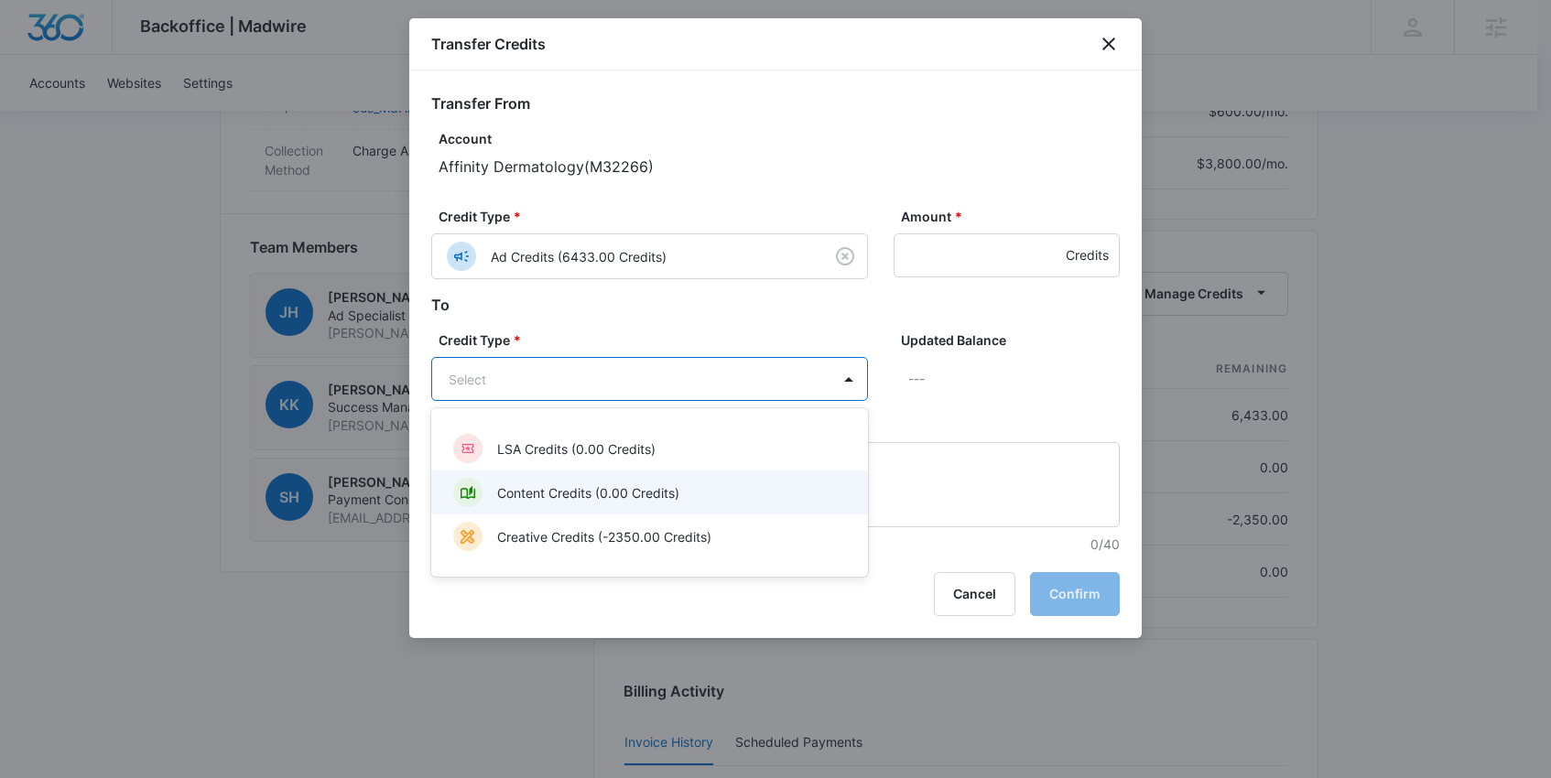
click at [546, 482] on div "Content Credits (0.00 Credits)" at bounding box center [647, 492] width 389 height 29
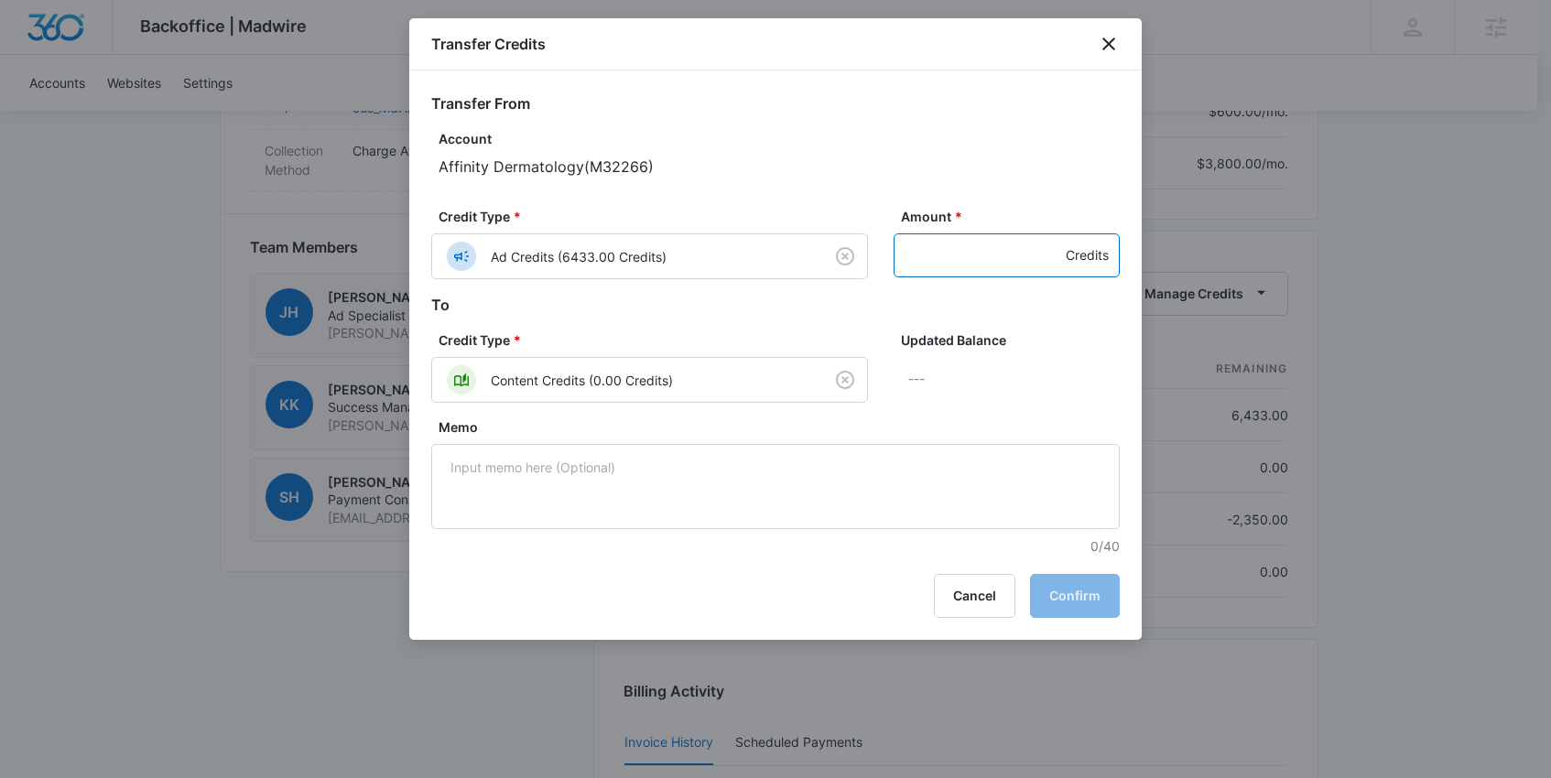
click at [965, 263] on input "Amount *" at bounding box center [1007, 255] width 226 height 44
type input "100"
click at [1063, 596] on button "Confirm" at bounding box center [1075, 596] width 90 height 44
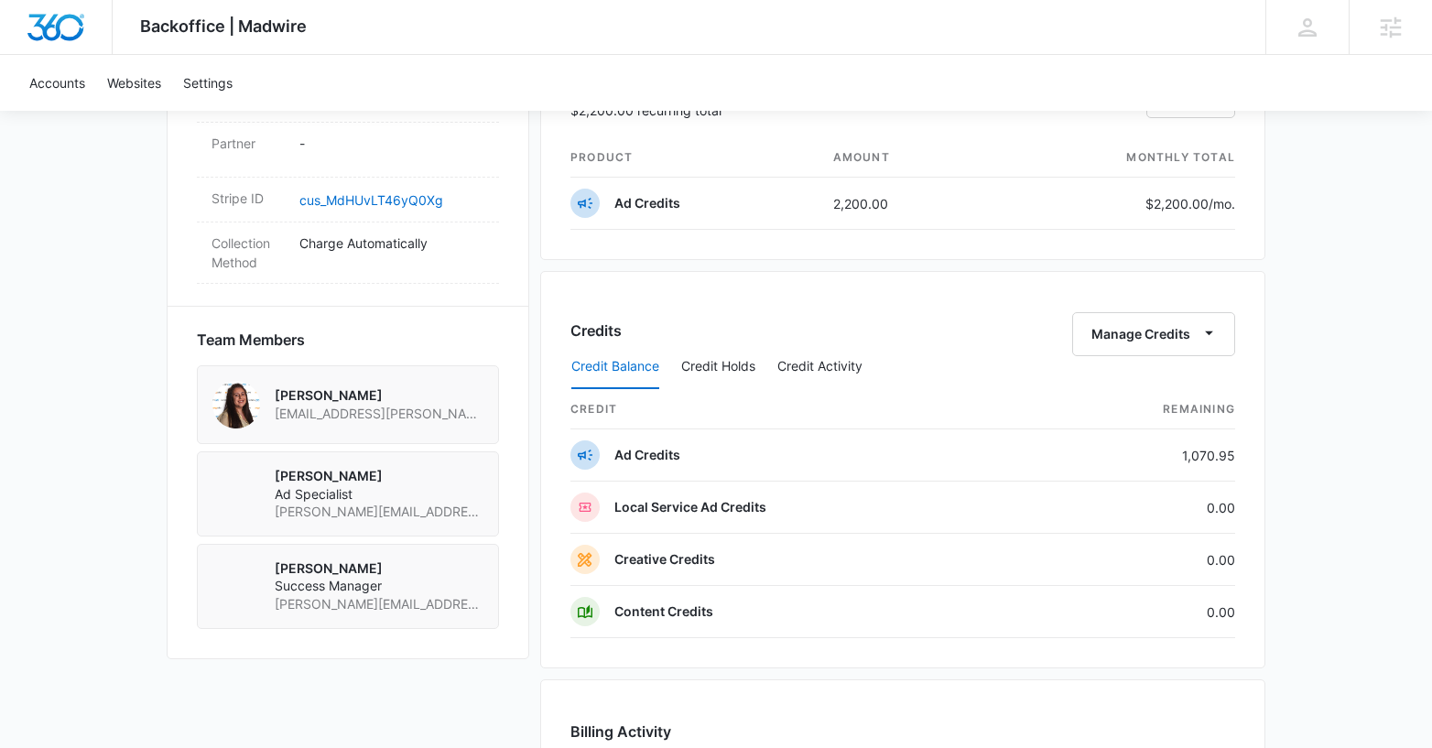
scroll to position [1193, 0]
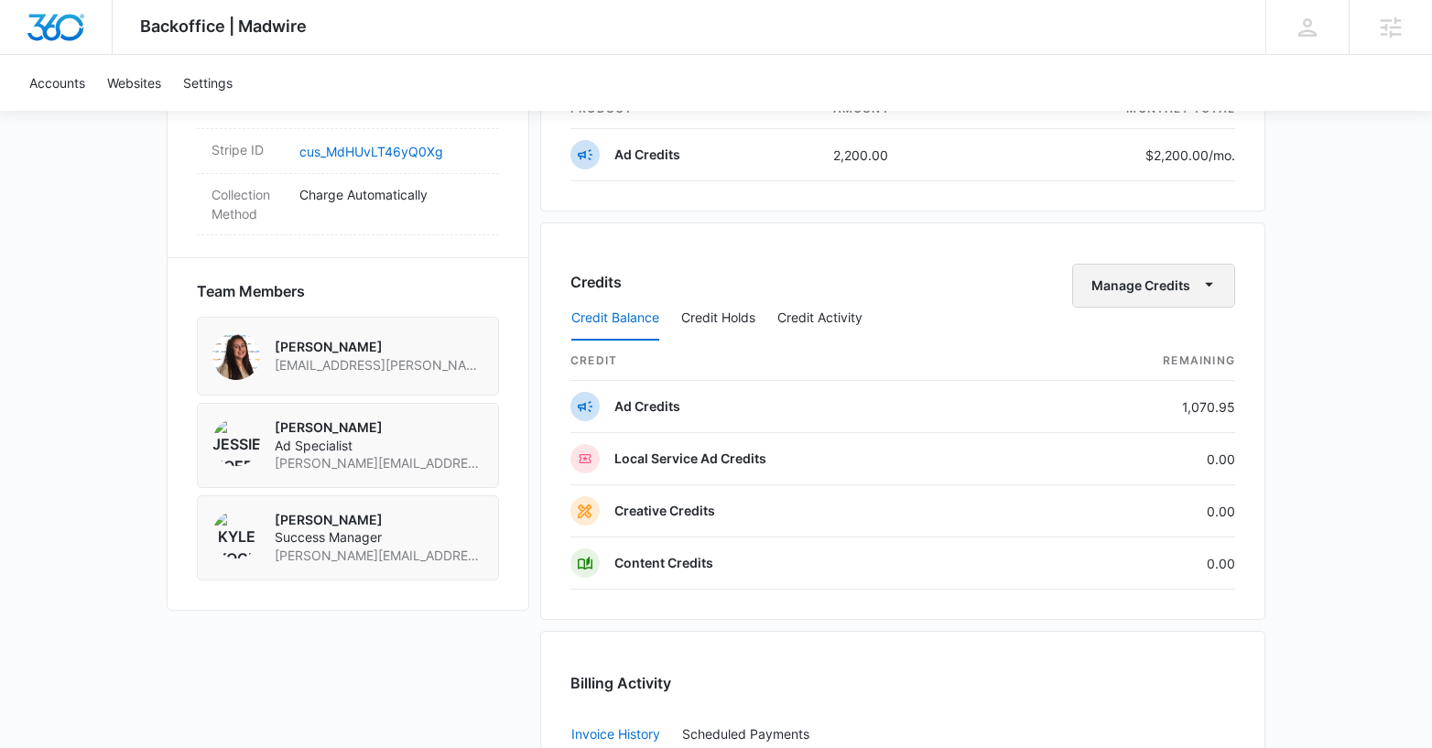
click at [1173, 286] on button "Manage Credits" at bounding box center [1153, 286] width 163 height 44
click at [1155, 338] on div "Transfer Credits" at bounding box center [1144, 344] width 96 height 13
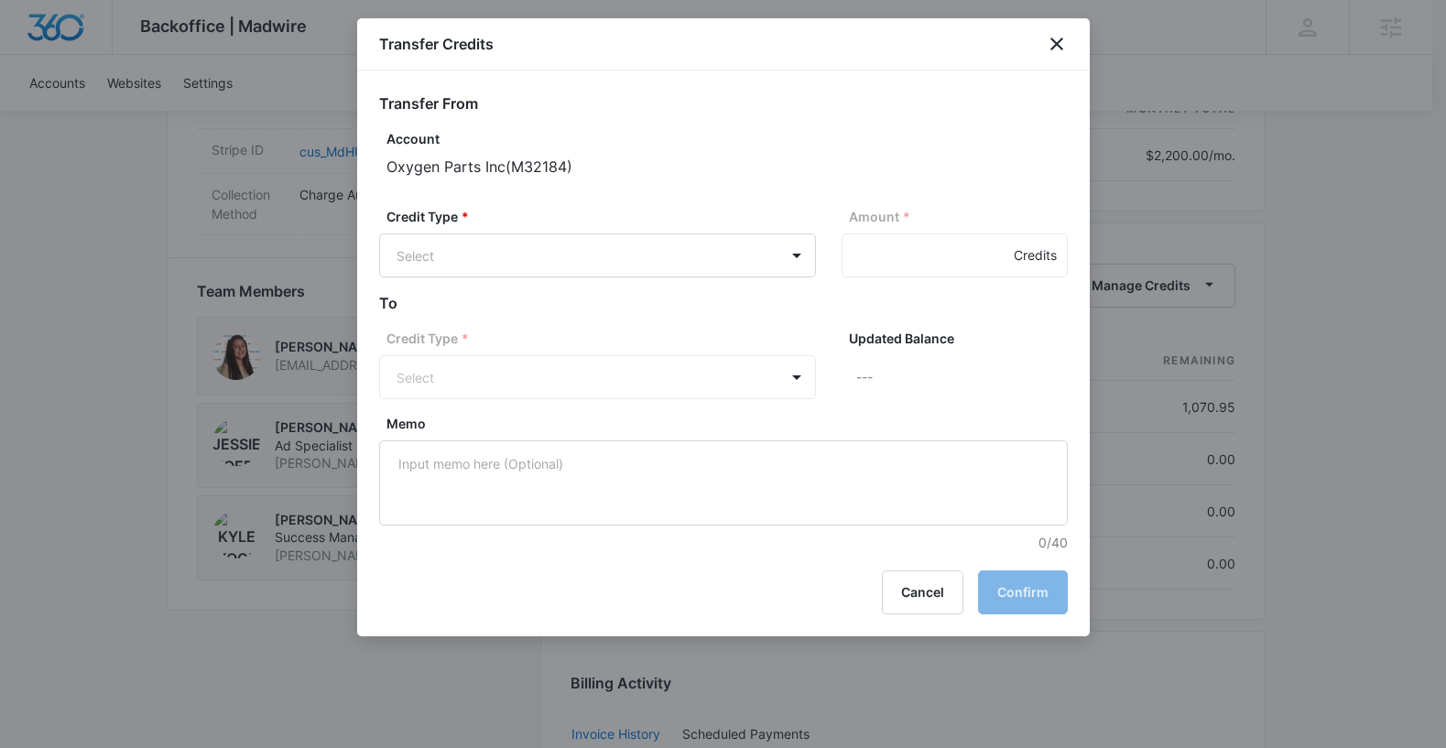
click at [921, 242] on div "Credits" at bounding box center [954, 255] width 226 height 44
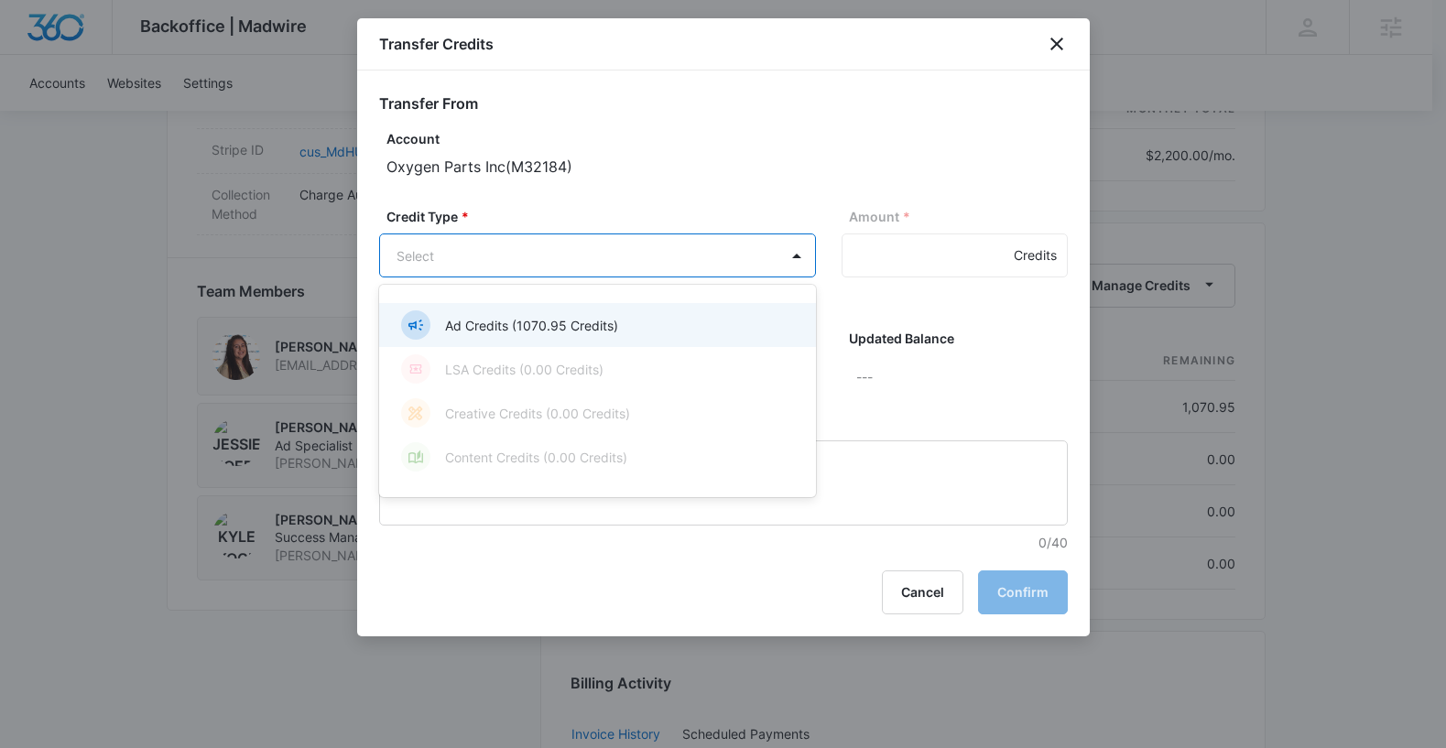
click at [711, 245] on body "Backoffice | Madwire Apps Settings [PERSON_NAME] Kogl [EMAIL_ADDRESS][PERSON_NA…" at bounding box center [723, 41] width 1446 height 2468
click at [613, 328] on p "Ad Credits (1070.95 Credits)" at bounding box center [531, 325] width 173 height 19
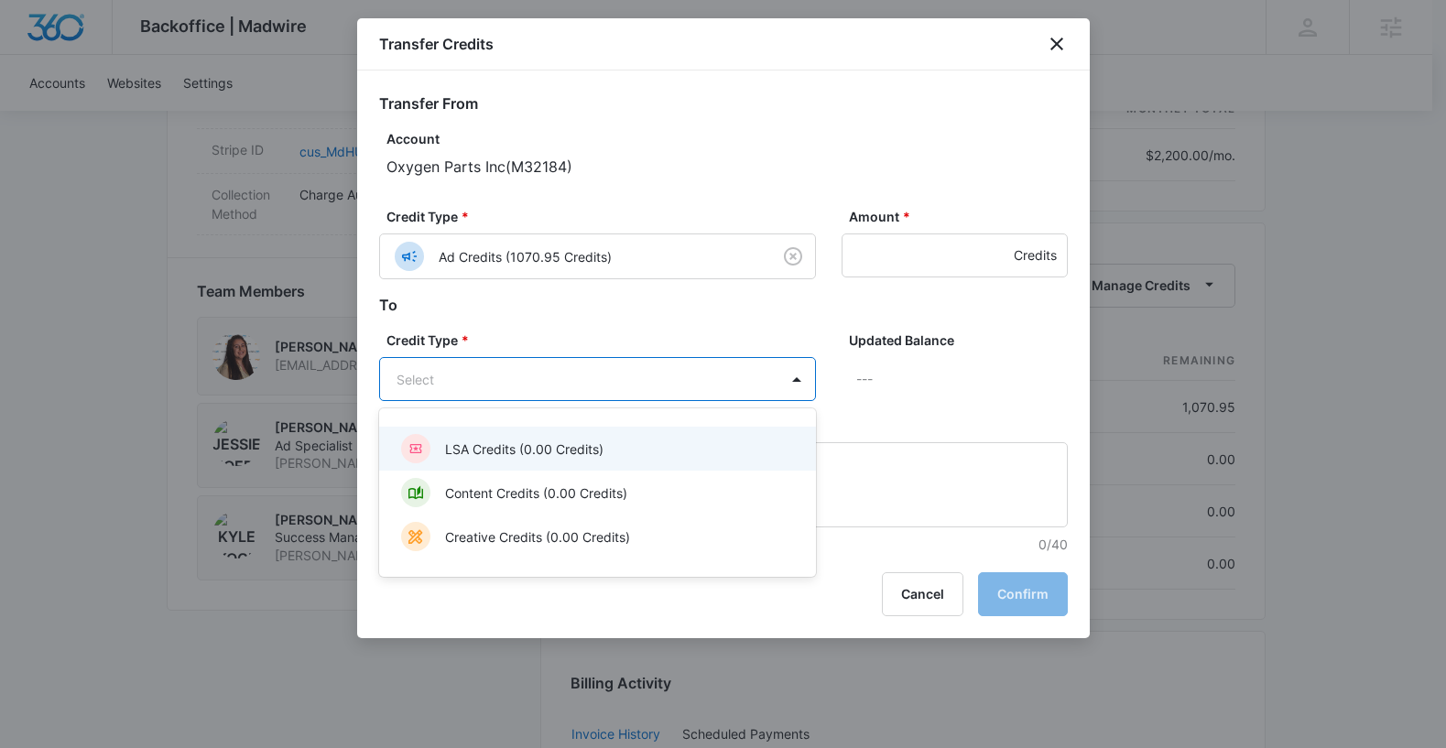
click at [533, 393] on body "Backoffice | Madwire Apps Settings [PERSON_NAME] Kogl [EMAIL_ADDRESS][PERSON_NA…" at bounding box center [723, 41] width 1446 height 2468
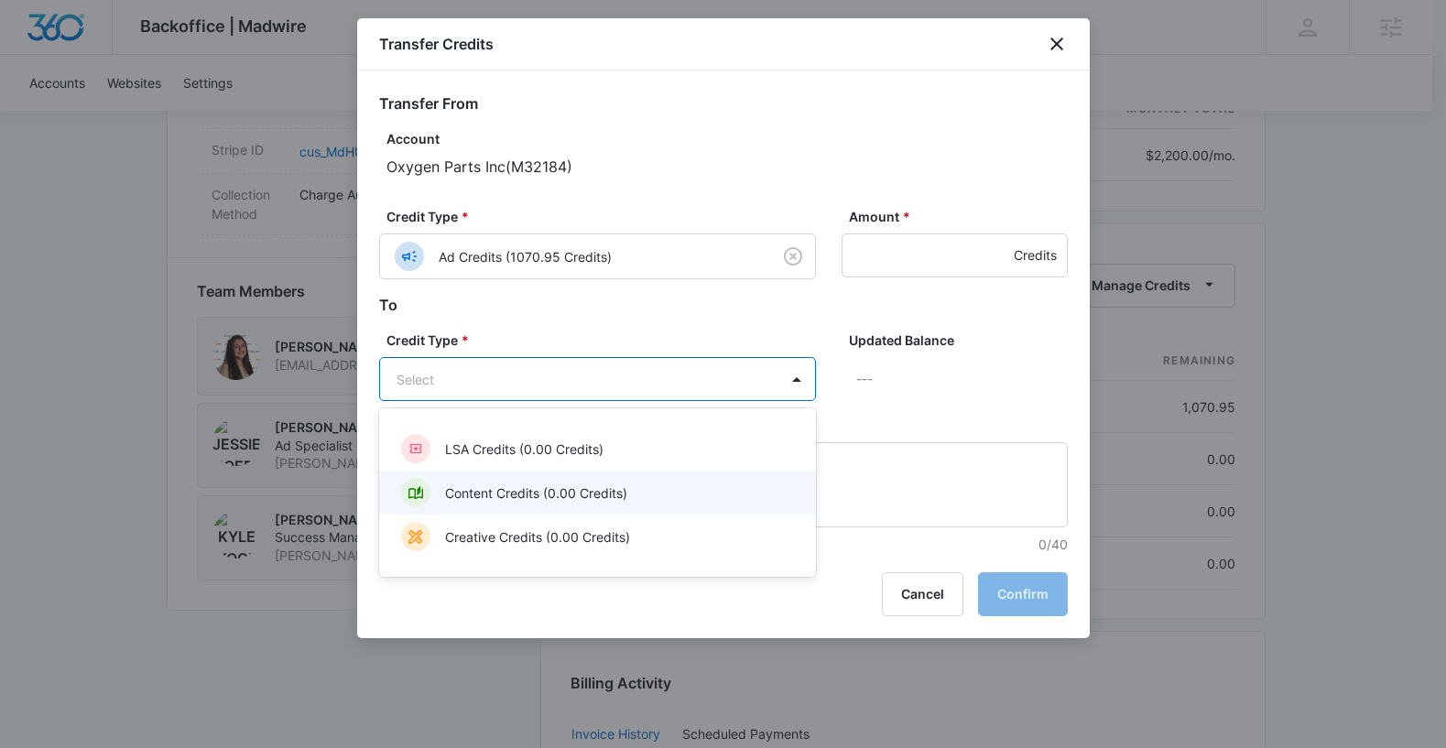
click at [517, 487] on p "Content Credits (0.00 Credits)" at bounding box center [536, 492] width 182 height 19
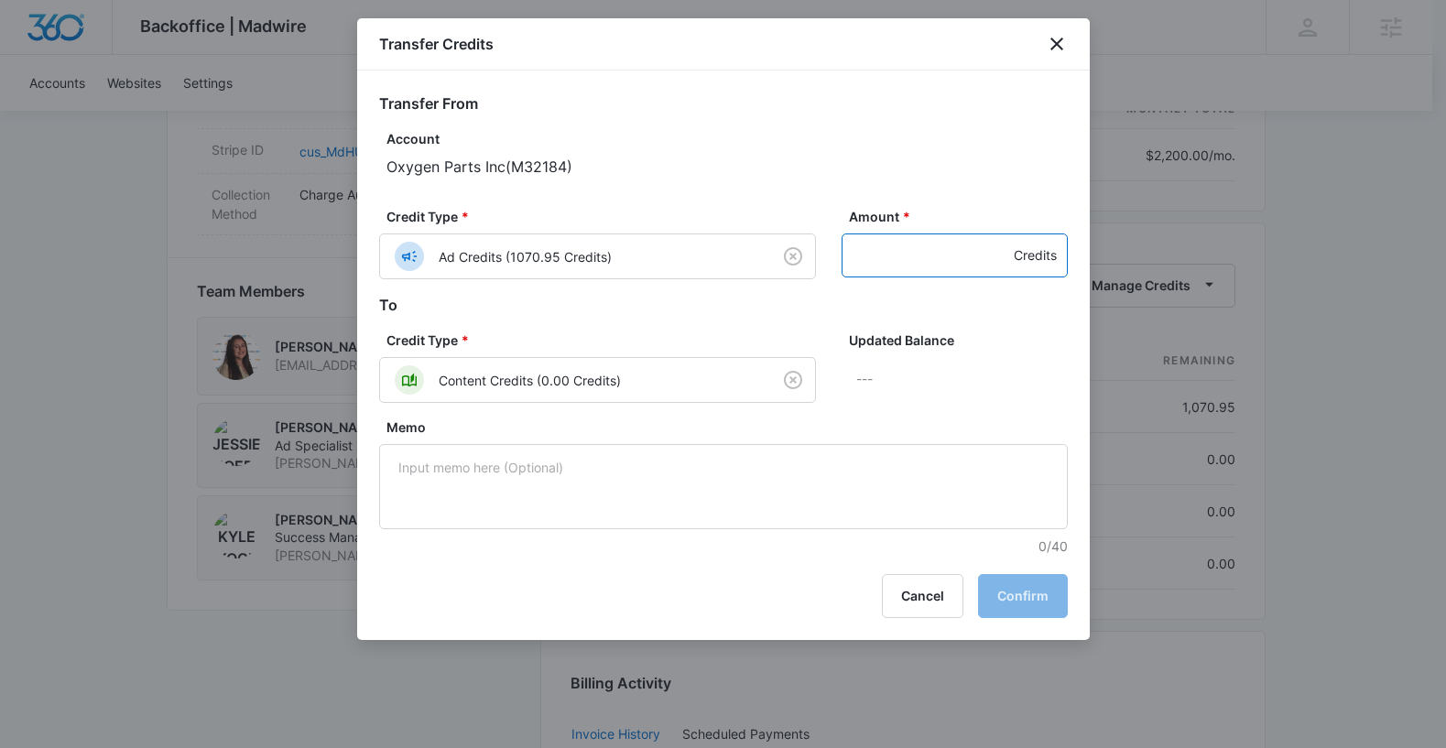
click at [877, 260] on input "Amount *" at bounding box center [954, 255] width 226 height 44
type input "200"
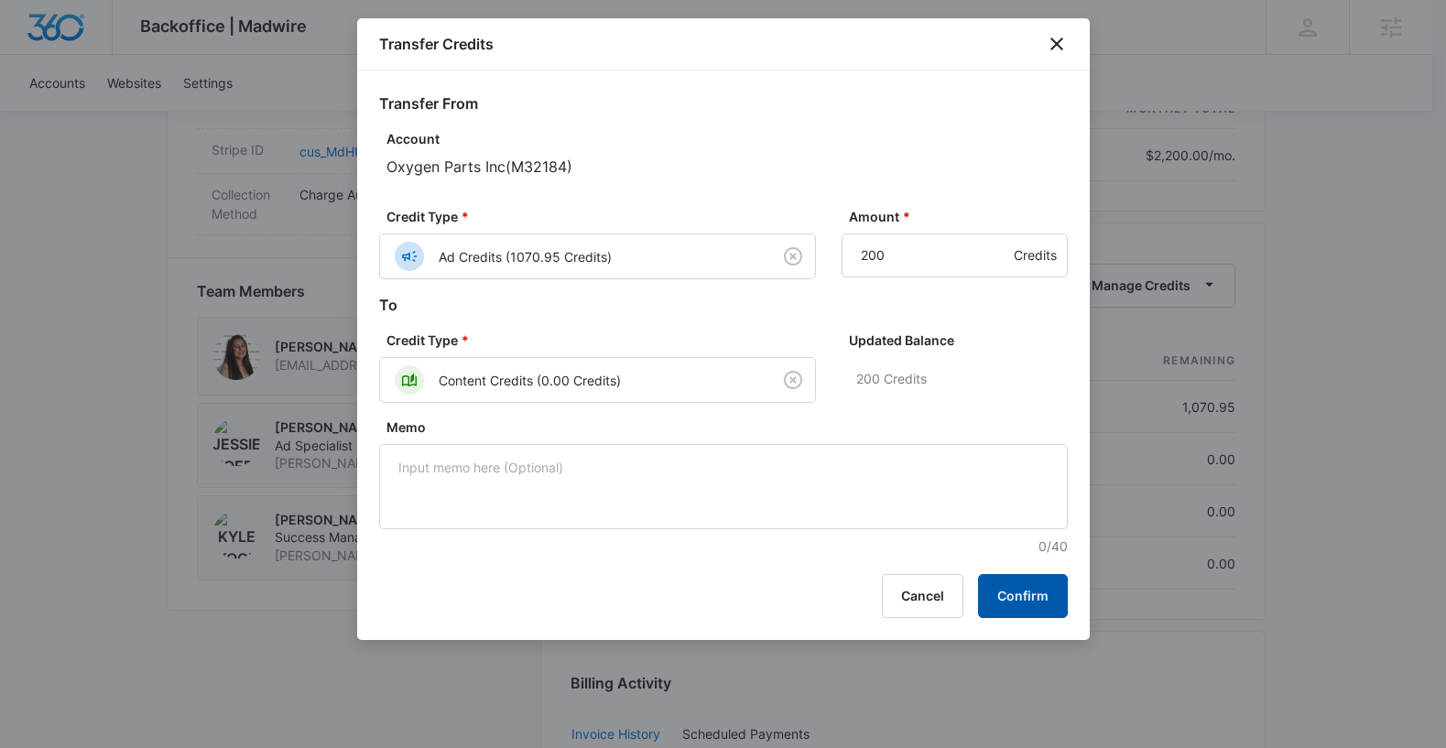
click at [1013, 587] on button "Confirm" at bounding box center [1023, 596] width 90 height 44
